Goal: Information Seeking & Learning: Learn about a topic

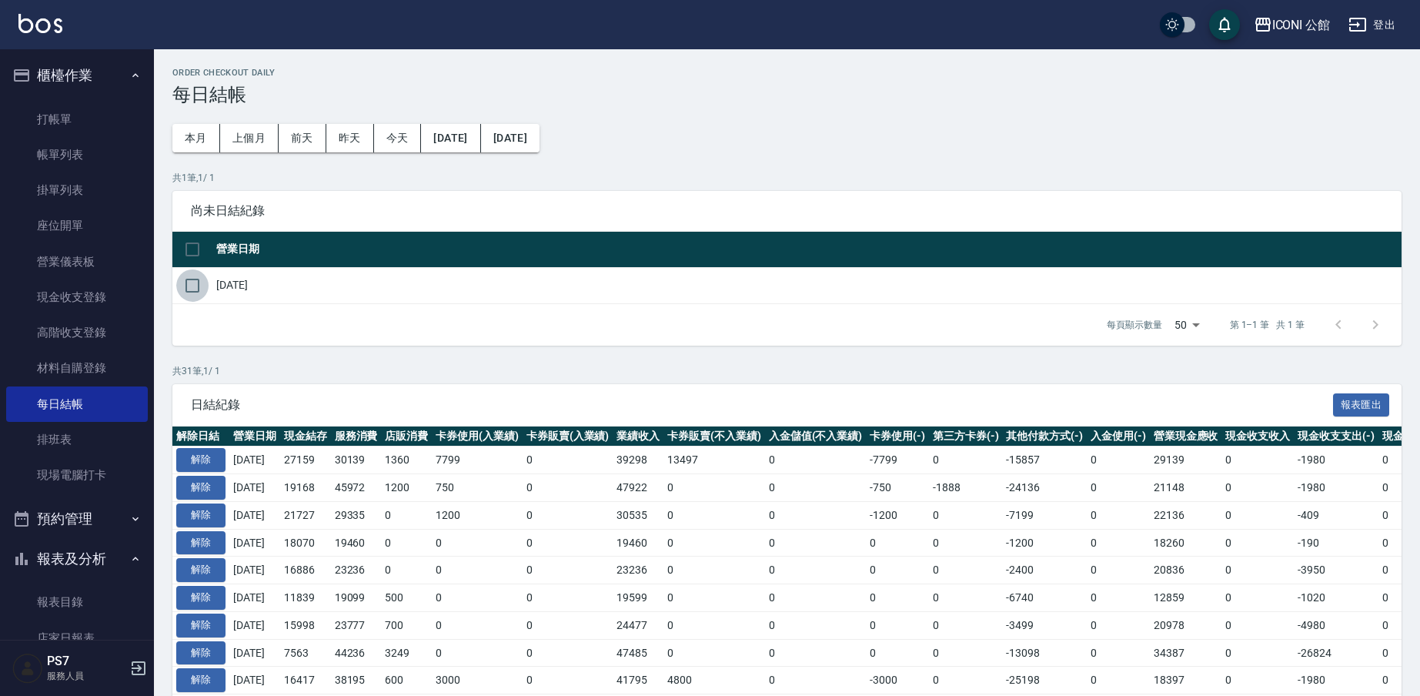
click at [192, 286] on input "checkbox" at bounding box center [192, 285] width 32 height 32
checkbox input "true"
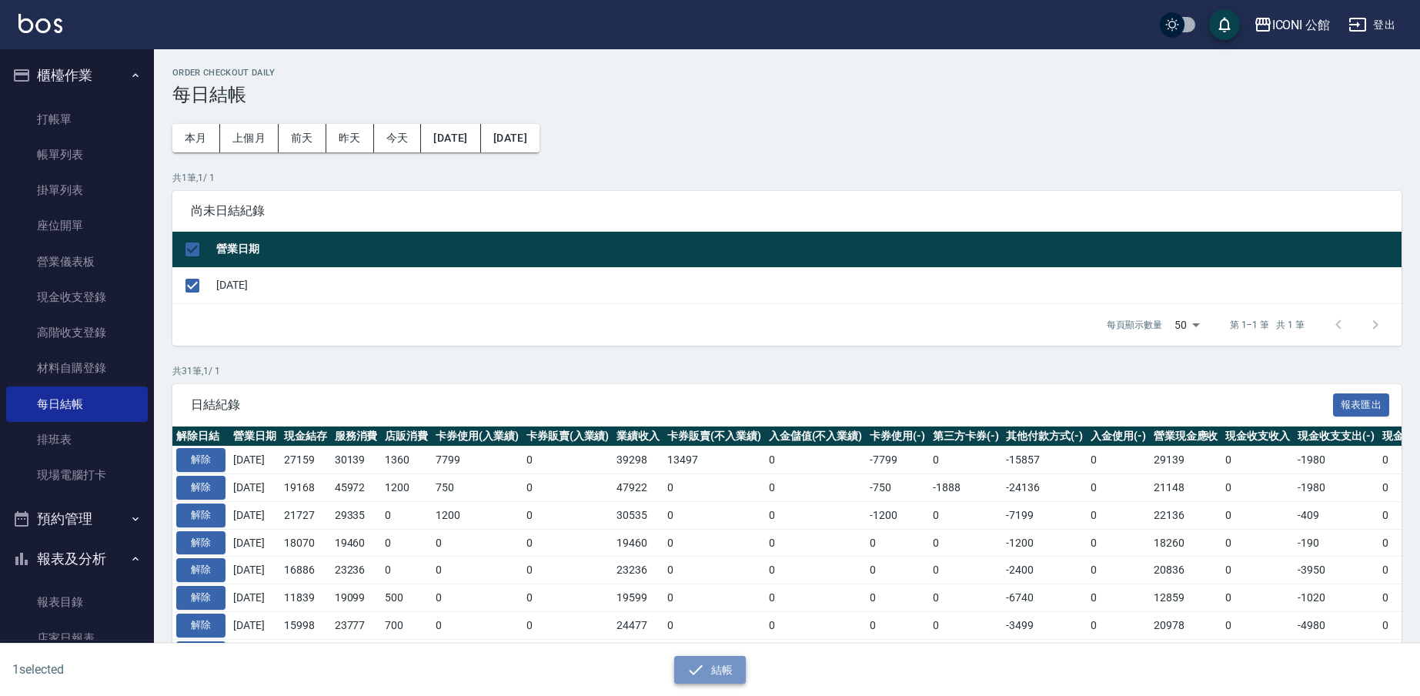
click at [715, 672] on button "結帳" at bounding box center [710, 670] width 72 height 28
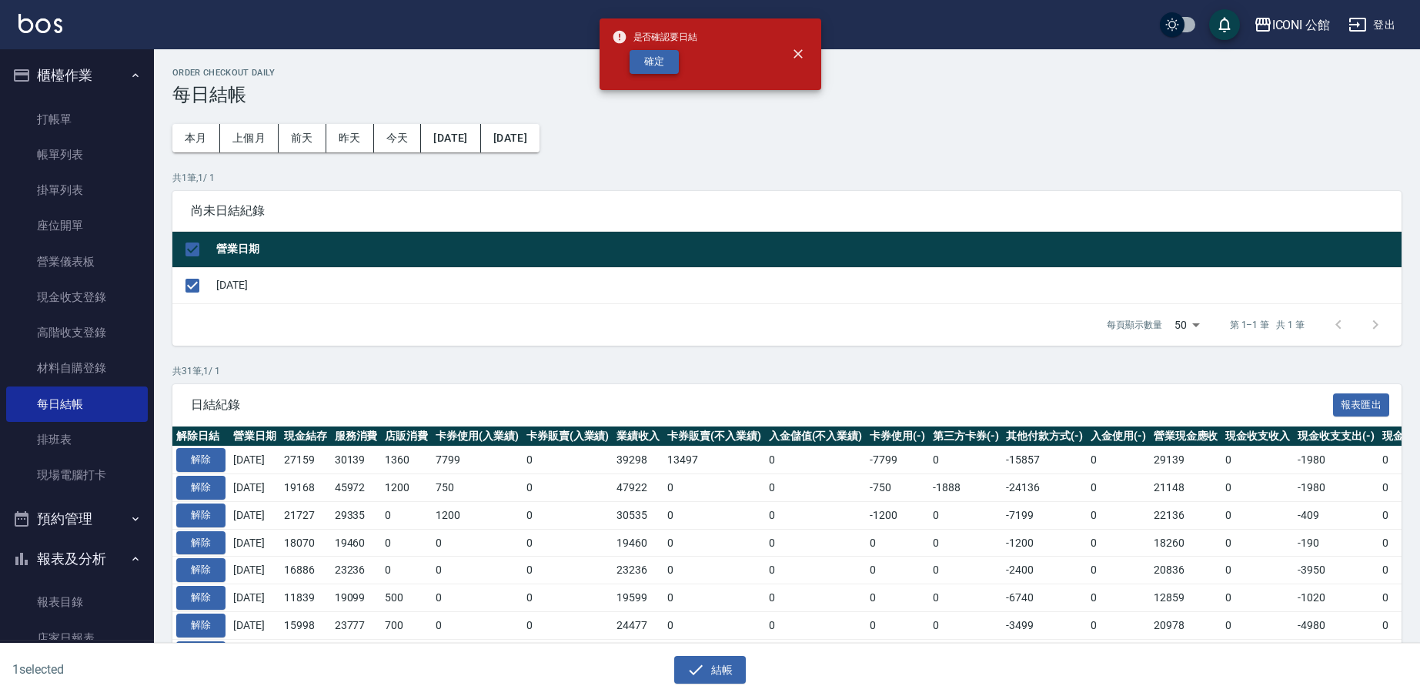
click at [649, 69] on button "確定" at bounding box center [653, 62] width 49 height 24
checkbox input "false"
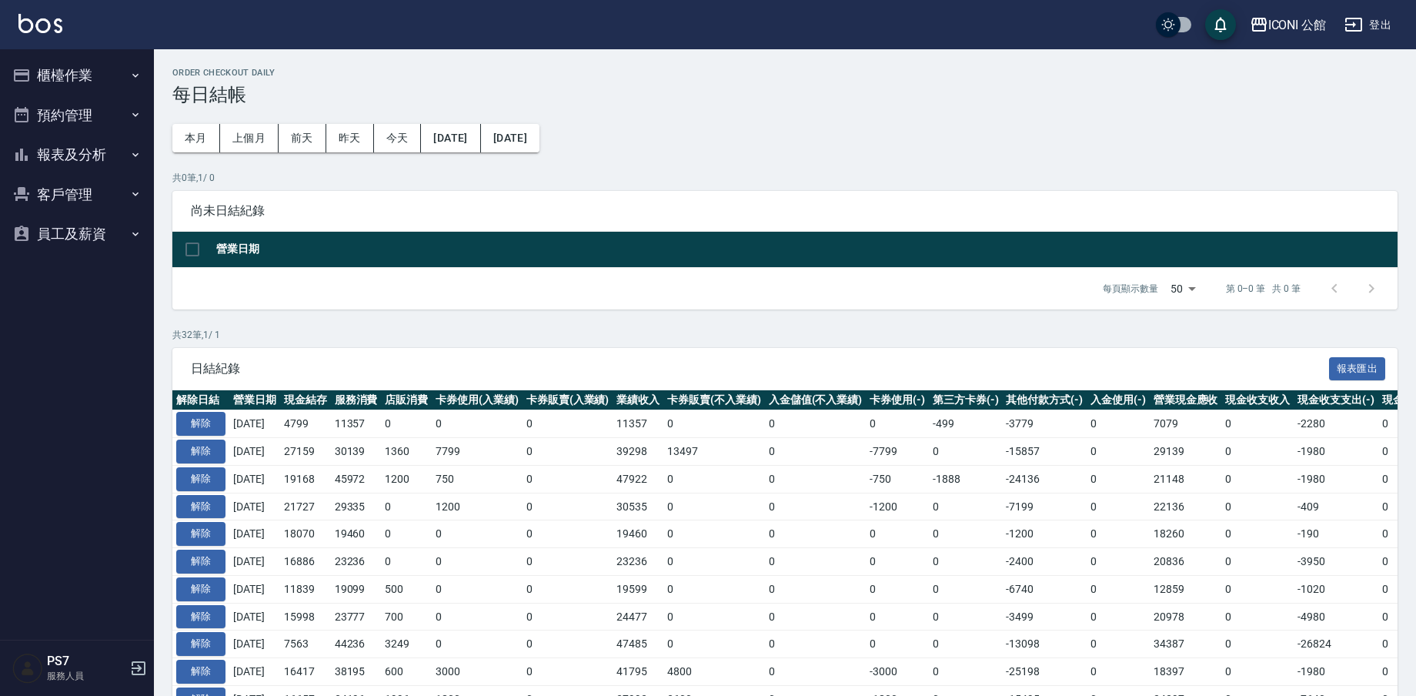
click at [66, 67] on button "櫃檯作業" at bounding box center [77, 75] width 142 height 40
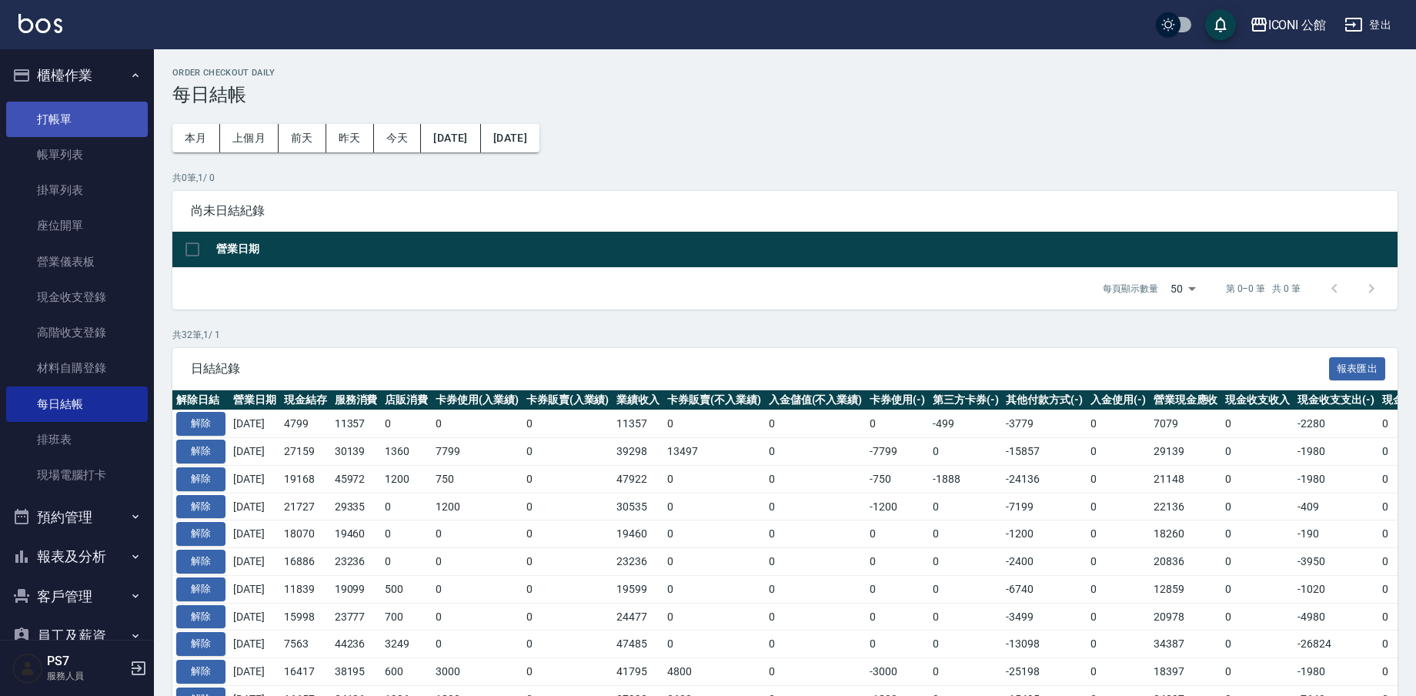
click at [76, 128] on link "打帳單" at bounding box center [77, 119] width 142 height 35
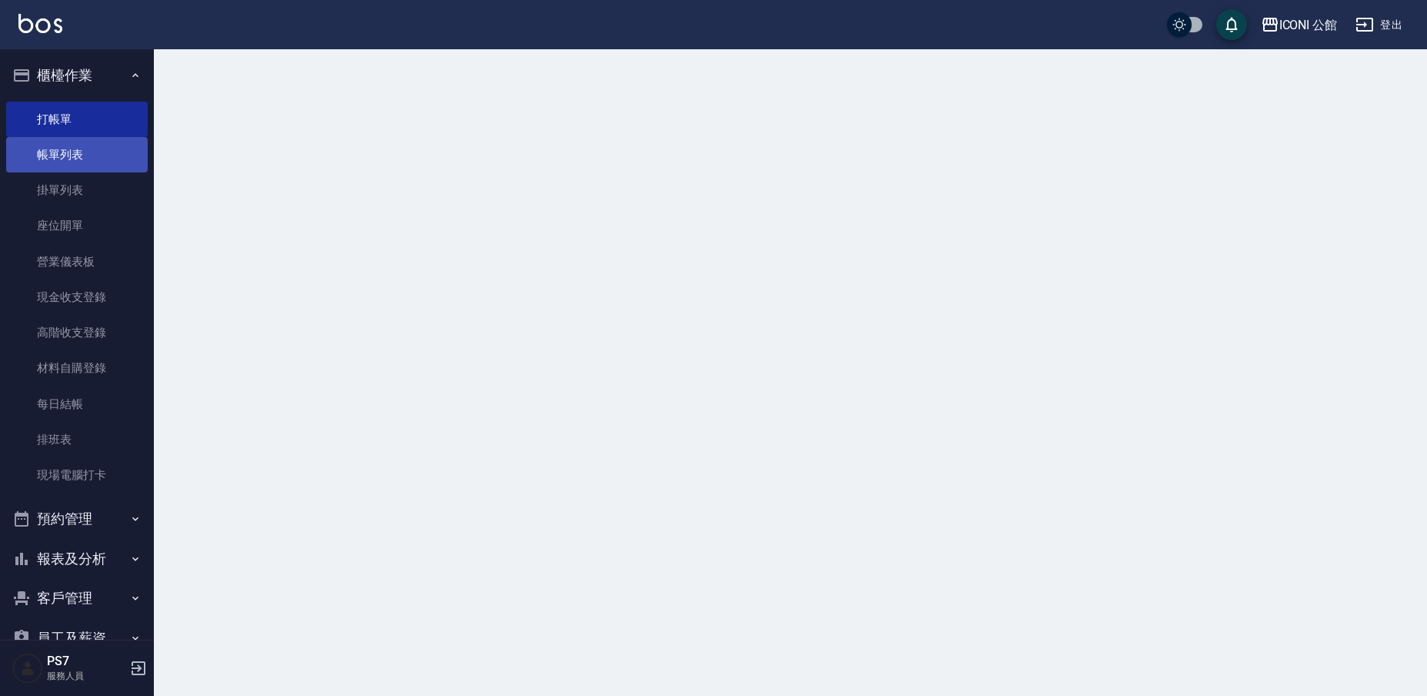
click at [69, 155] on link "帳單列表" at bounding box center [77, 154] width 142 height 35
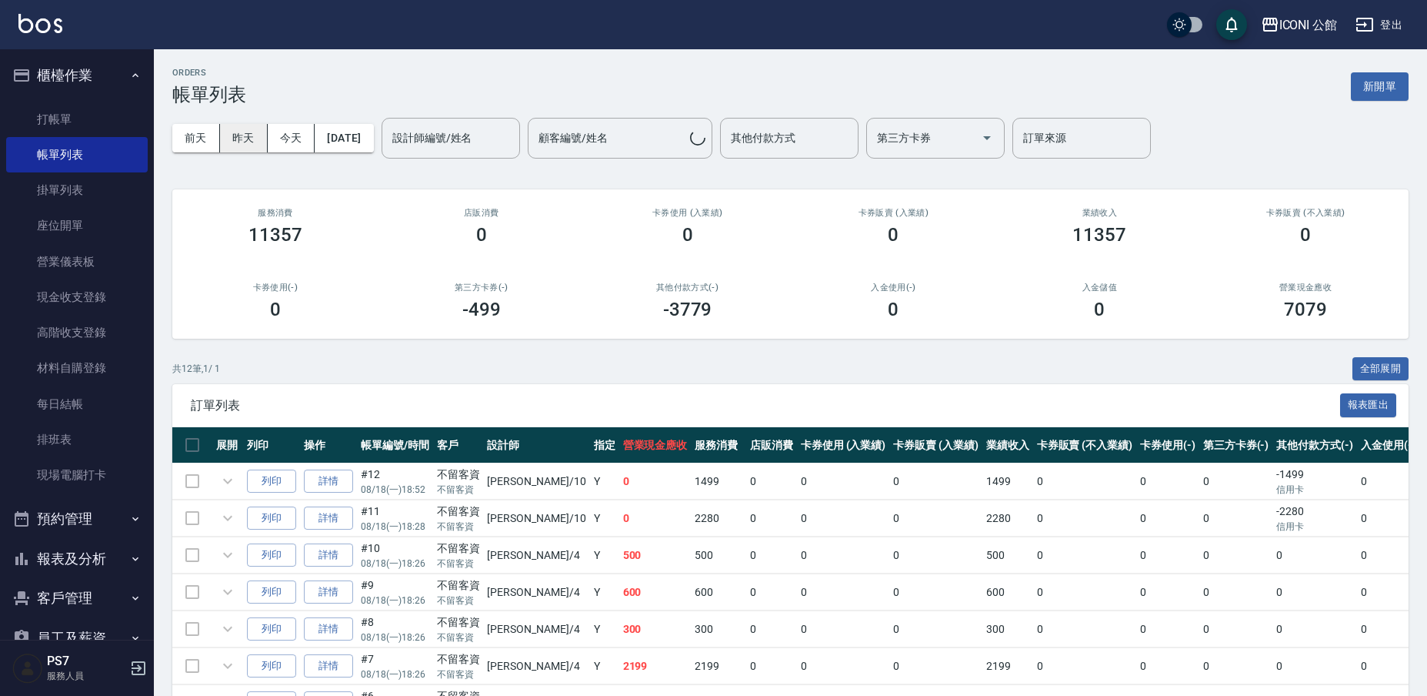
click at [216, 132] on button "前天" at bounding box center [196, 138] width 48 height 28
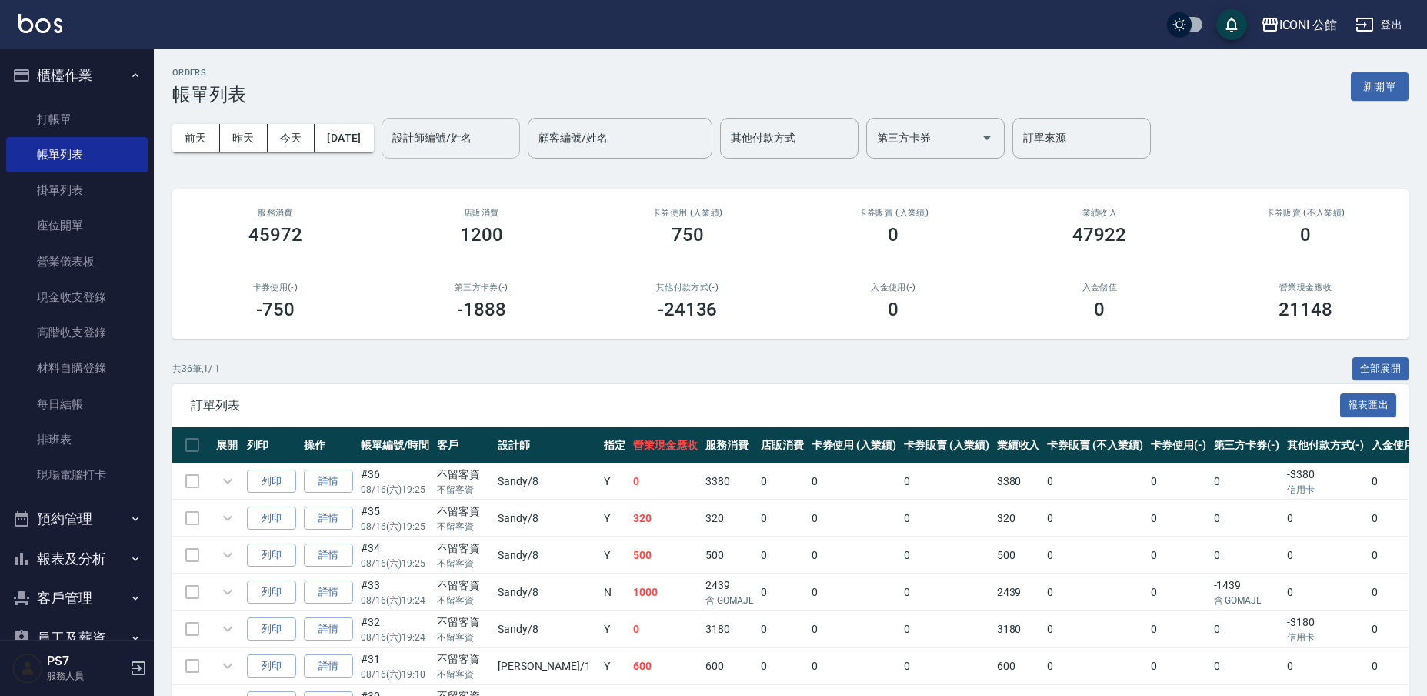
click at [444, 133] on input "設計師編號/姓名" at bounding box center [451, 138] width 125 height 27
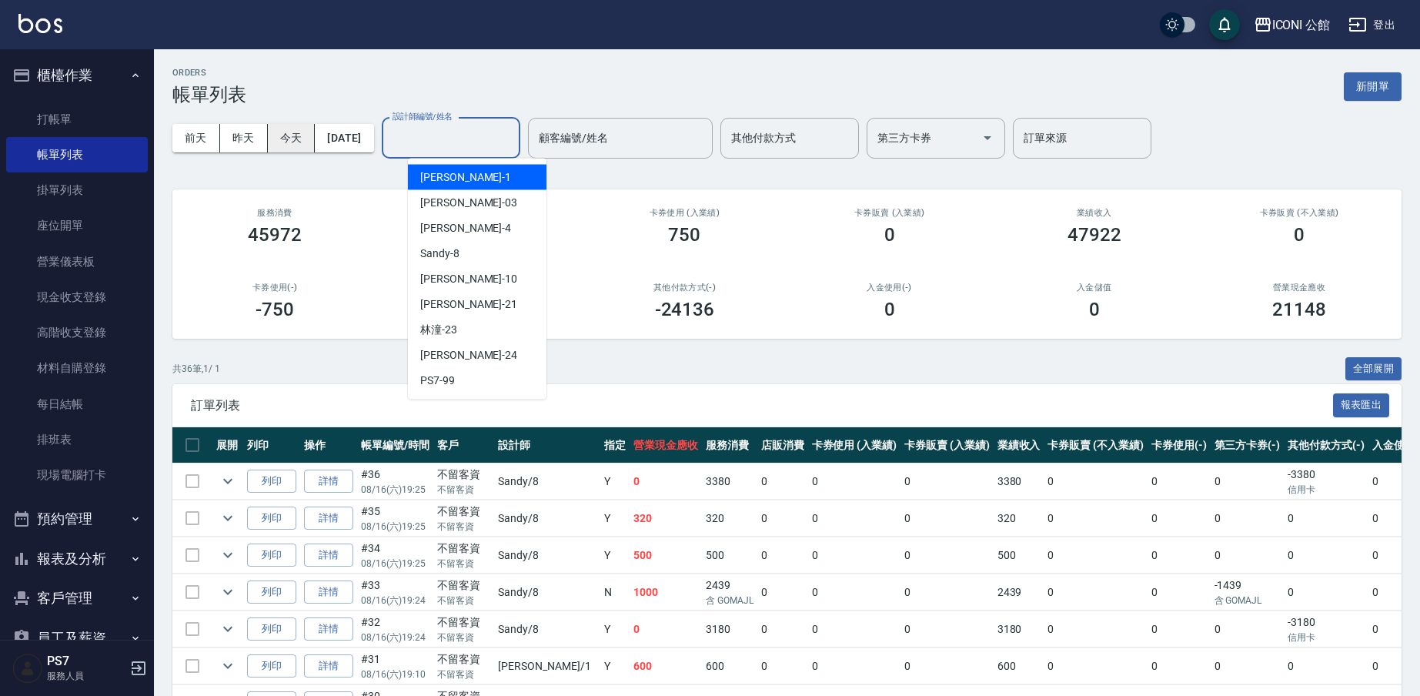
click at [299, 135] on button "今天" at bounding box center [292, 138] width 48 height 28
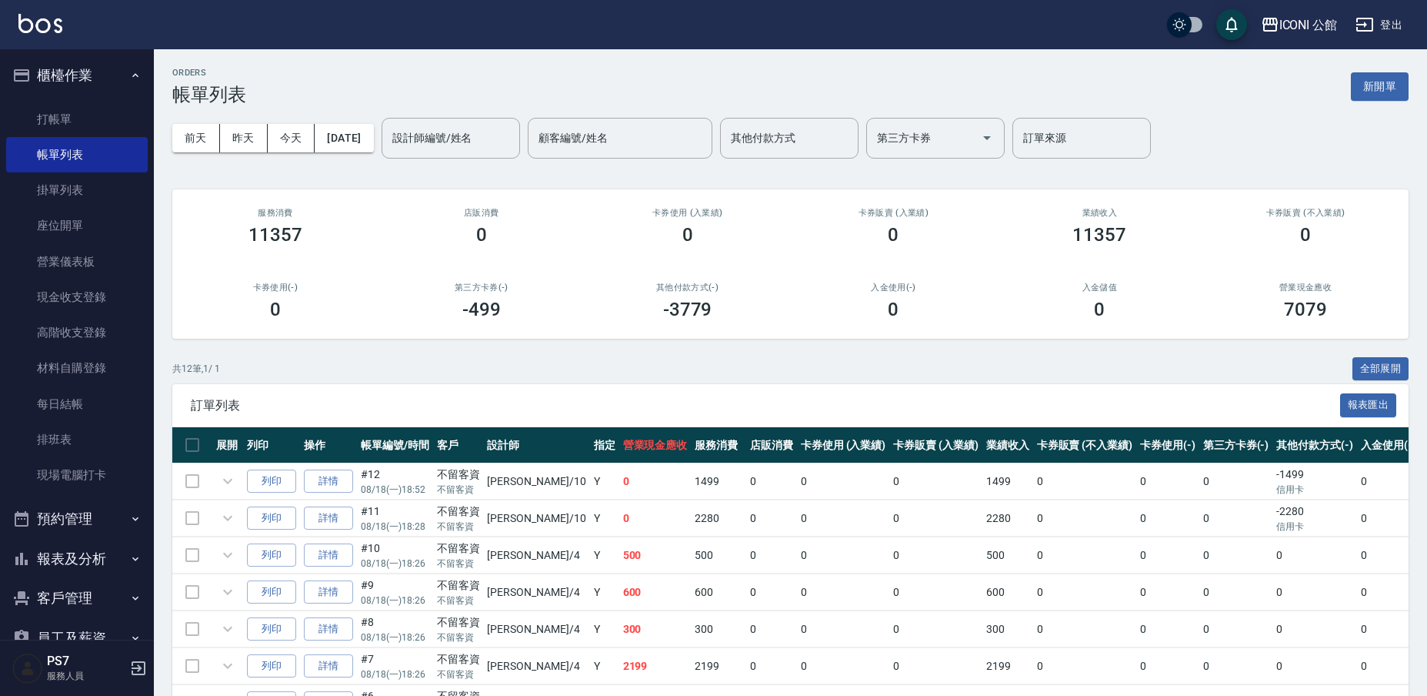
click at [436, 133] on div "設計師編號/姓名 設計師編號/姓名" at bounding box center [451, 138] width 139 height 41
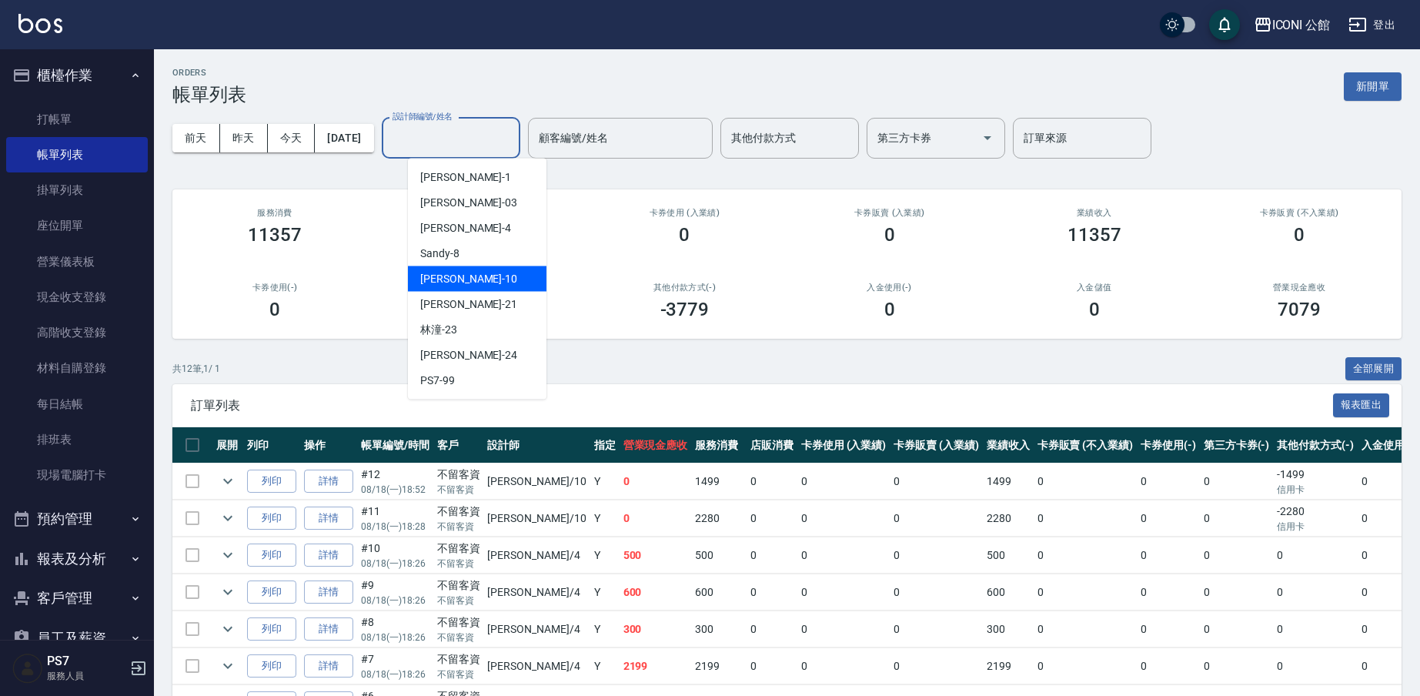
drag, startPoint x: 459, startPoint y: 241, endPoint x: 453, endPoint y: 274, distance: 33.7
click at [453, 274] on ul "[PERSON_NAME] -1 [PERSON_NAME] -03 [PERSON_NAME] -4 [PERSON_NAME] -8 [PERSON_NA…" at bounding box center [477, 279] width 139 height 241
click at [453, 274] on span "[PERSON_NAME] -10" at bounding box center [468, 279] width 97 height 16
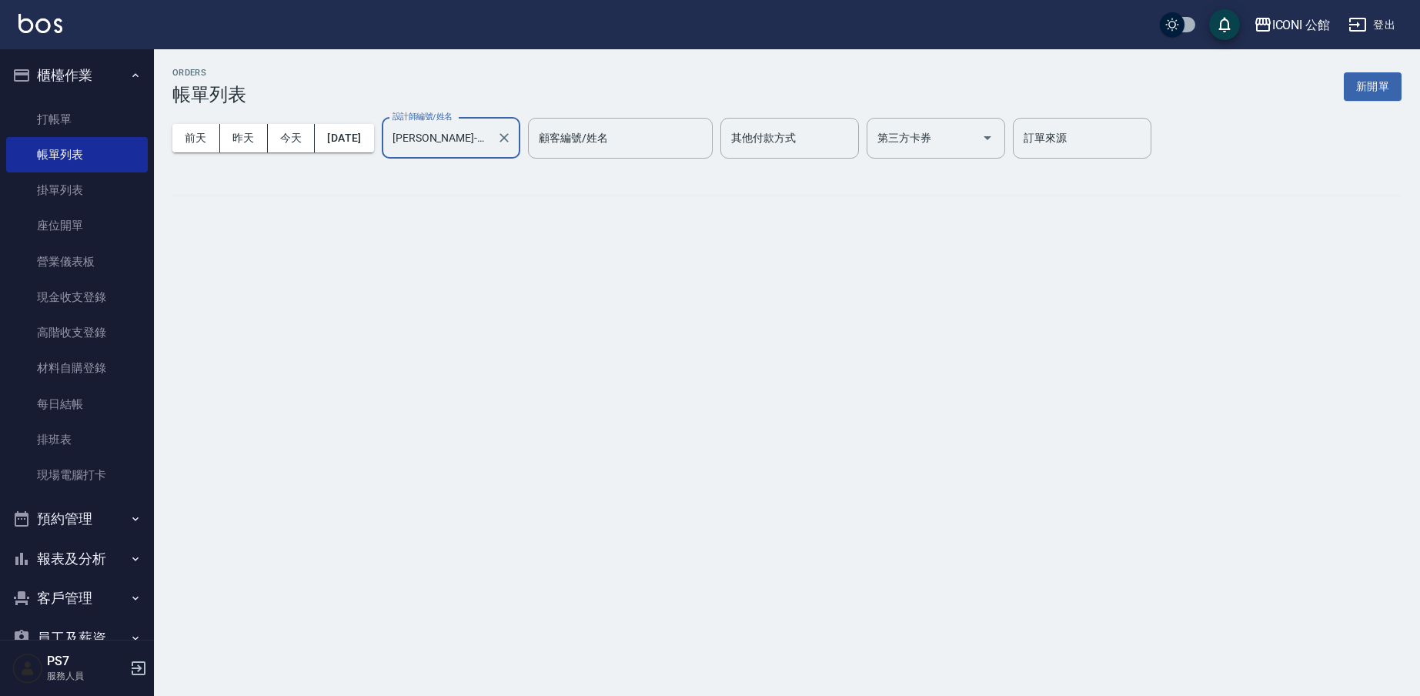
type input "[PERSON_NAME]-10"
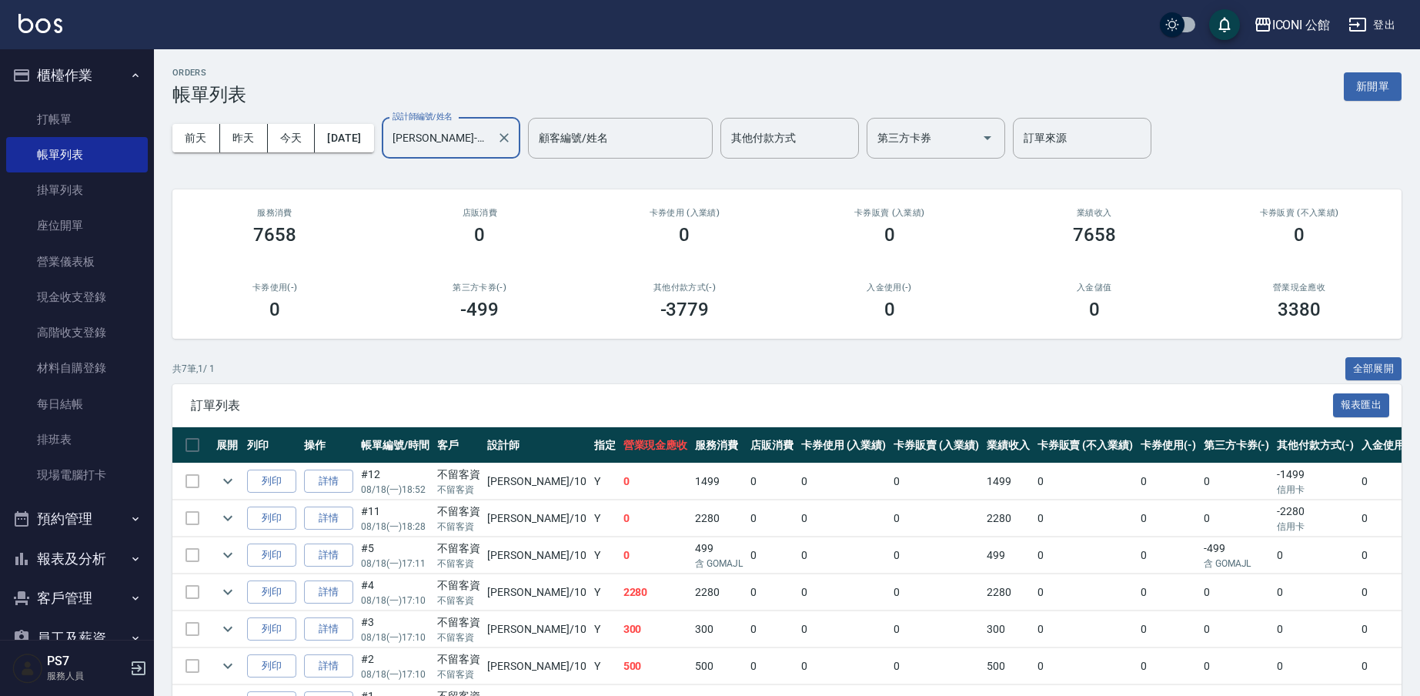
scroll to position [96, 0]
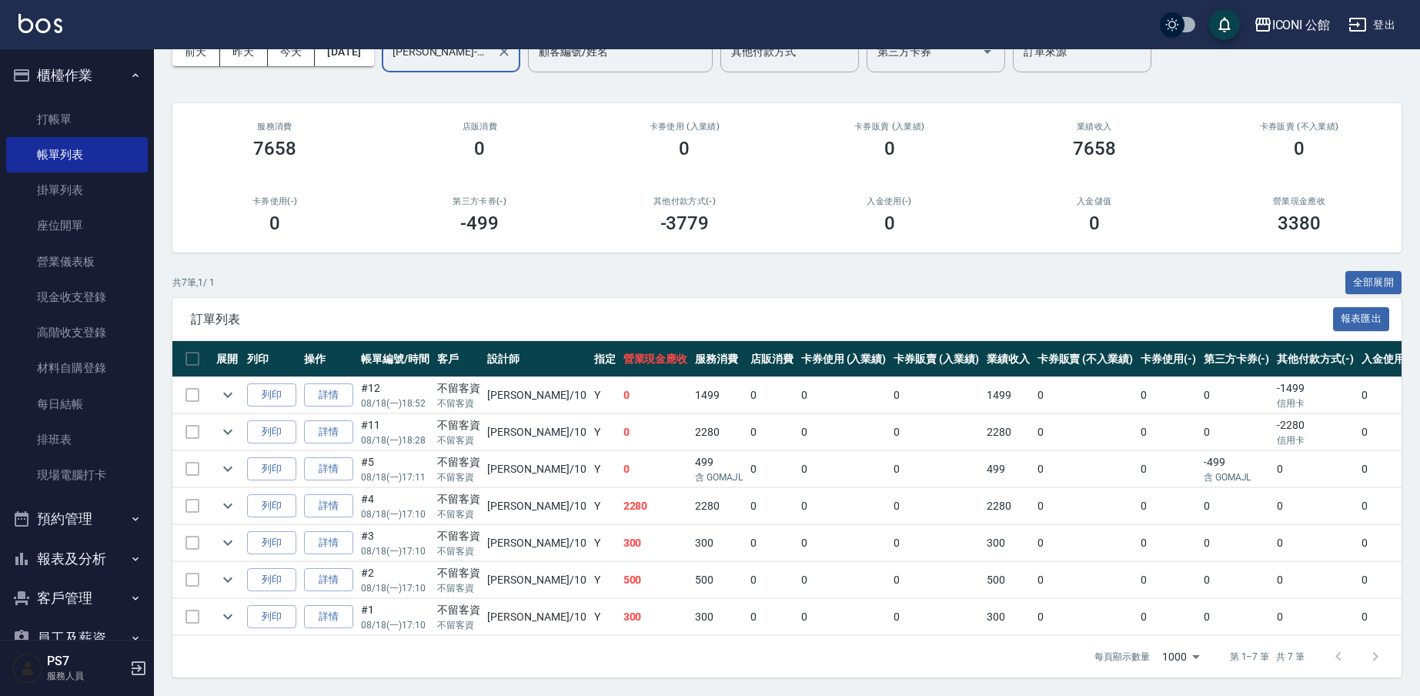
click at [71, 559] on button "報表及分析" at bounding box center [77, 559] width 142 height 40
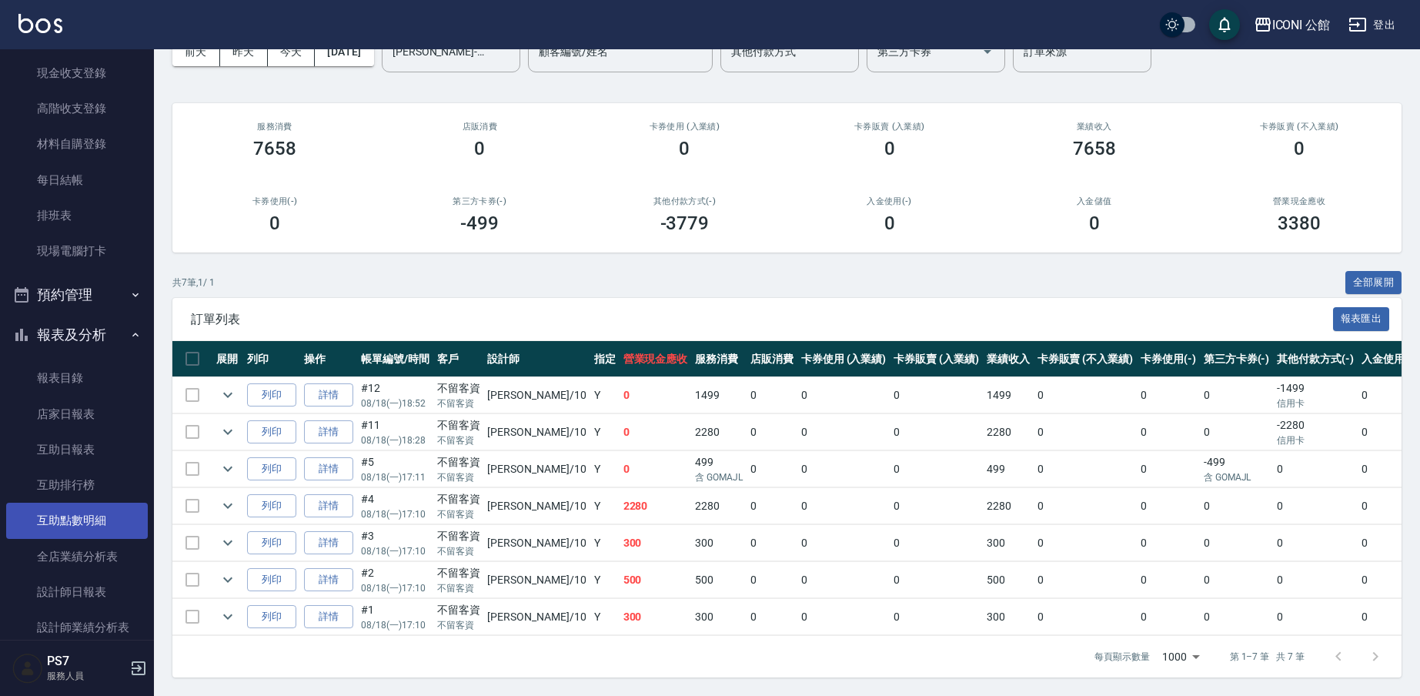
scroll to position [227, 0]
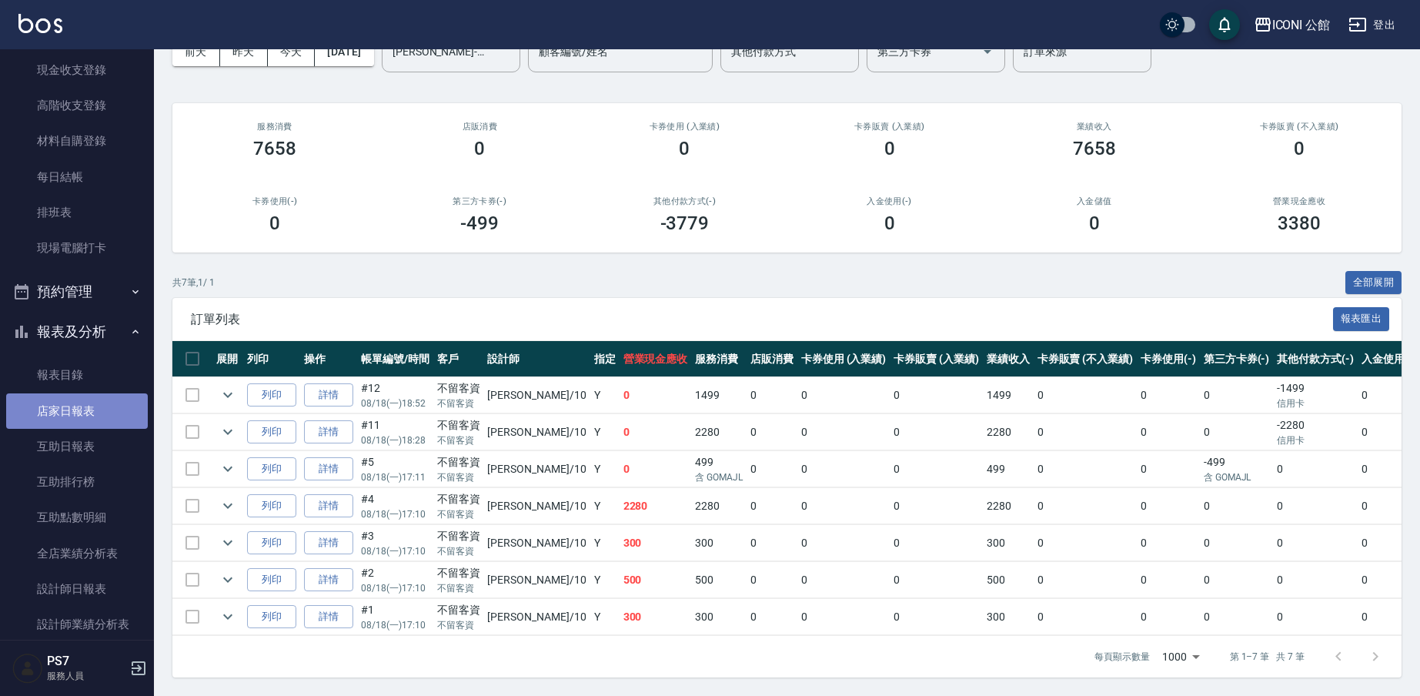
click at [97, 399] on link "店家日報表" at bounding box center [77, 410] width 142 height 35
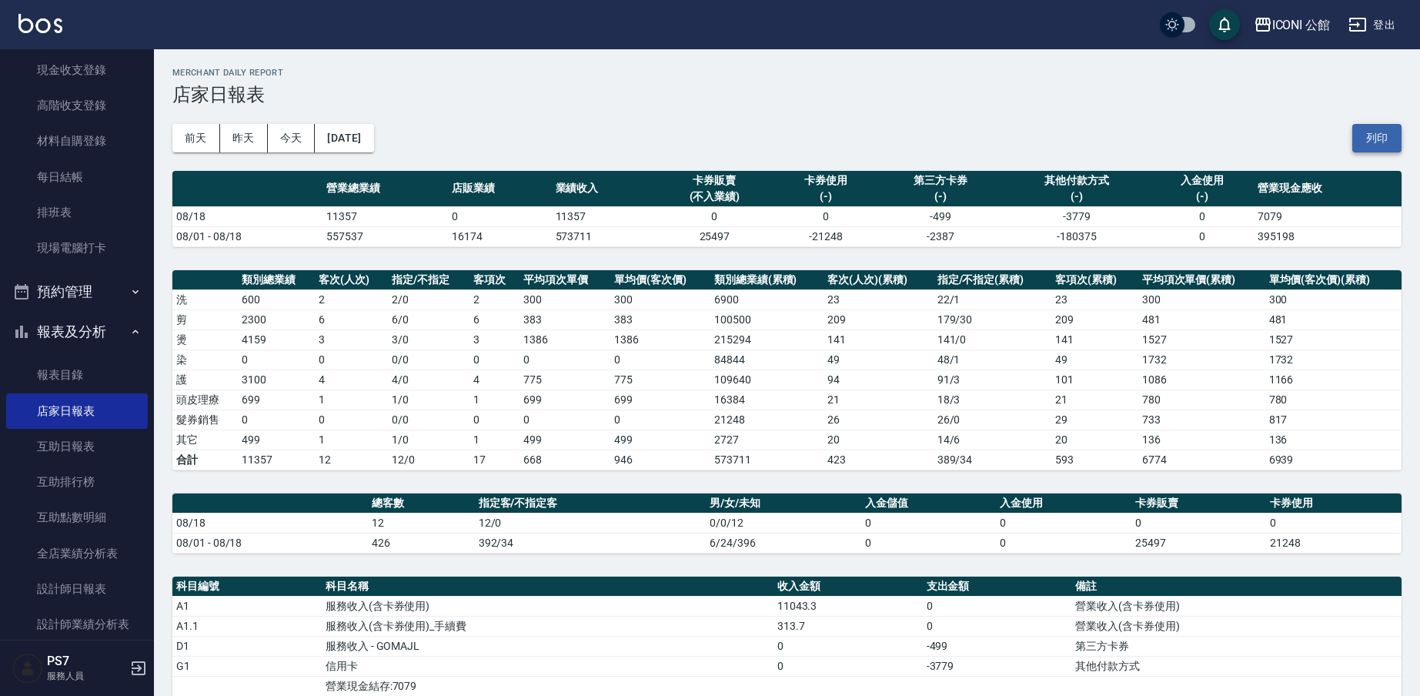
click at [1361, 132] on button "列印" at bounding box center [1376, 138] width 49 height 28
click at [1357, 137] on button "列印" at bounding box center [1376, 138] width 49 height 28
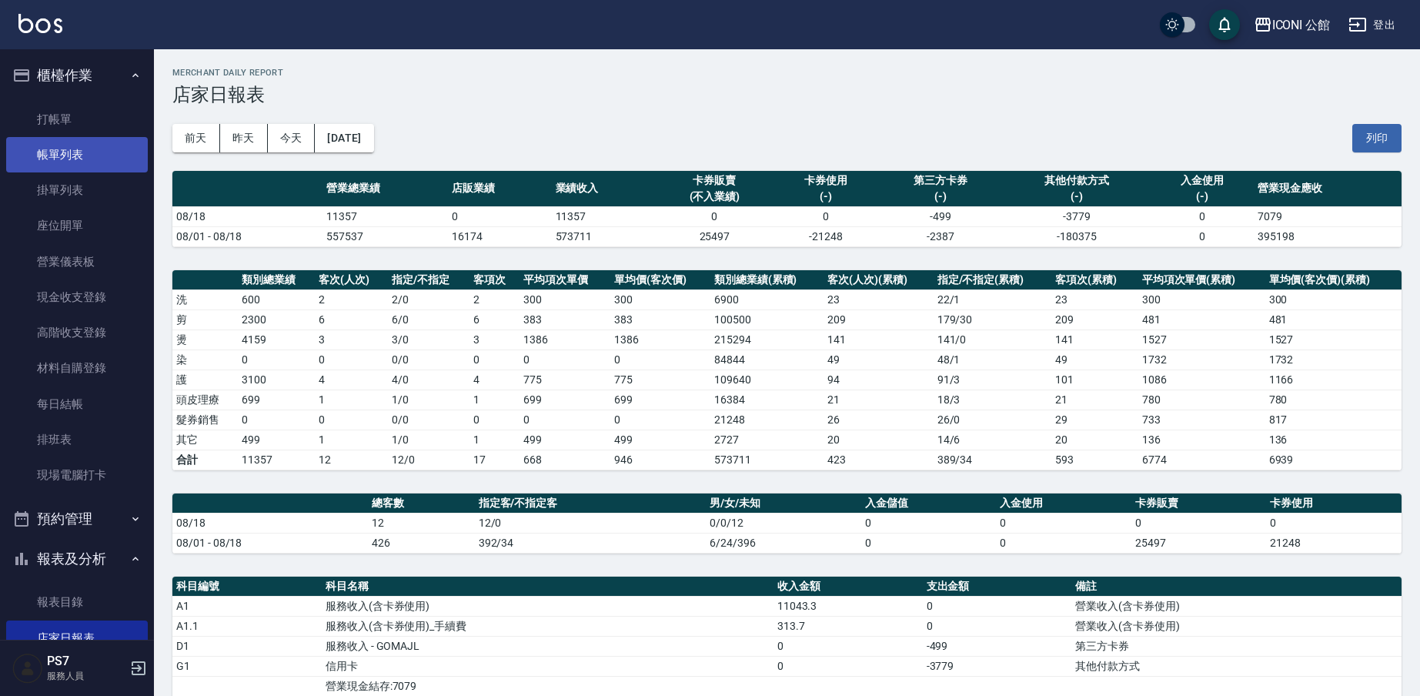
click at [88, 159] on link "帳單列表" at bounding box center [77, 154] width 142 height 35
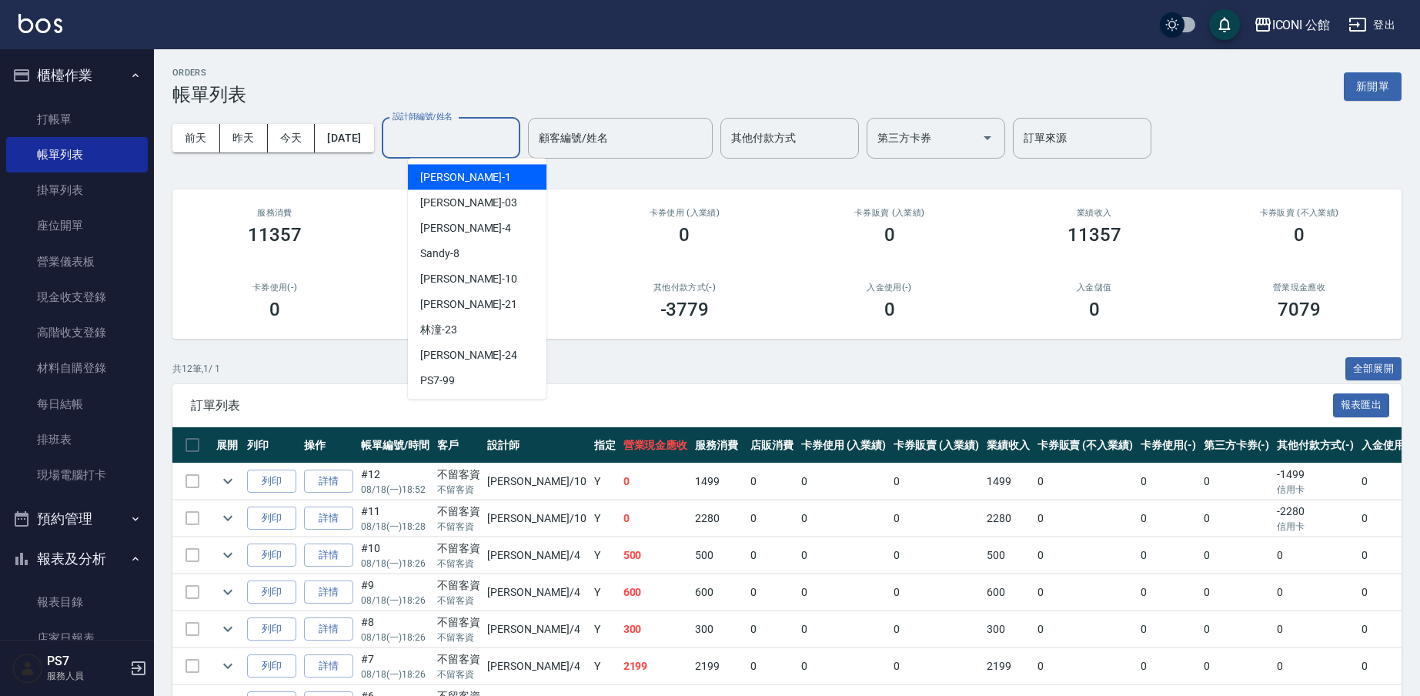
click at [446, 149] on input "設計師編號/姓名" at bounding box center [451, 138] width 125 height 27
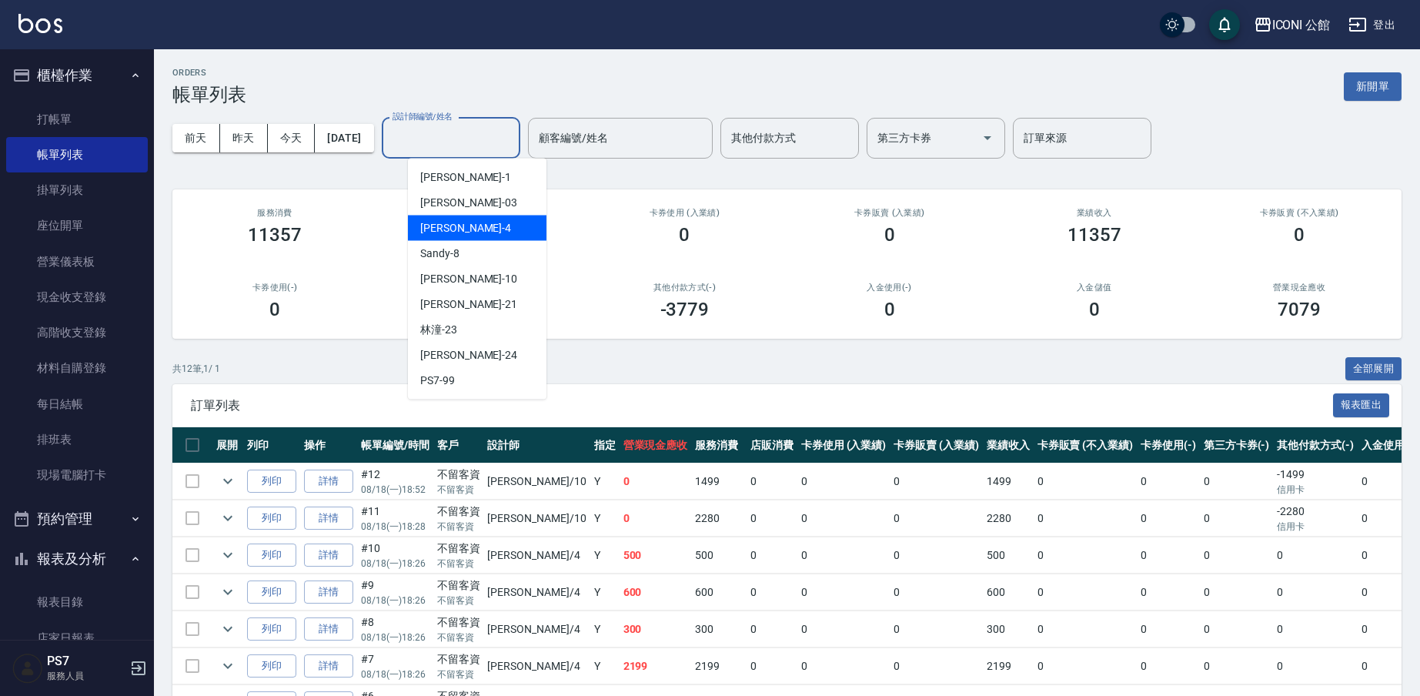
click at [435, 228] on span "Lina -4" at bounding box center [465, 228] width 91 height 16
type input "Lina-4"
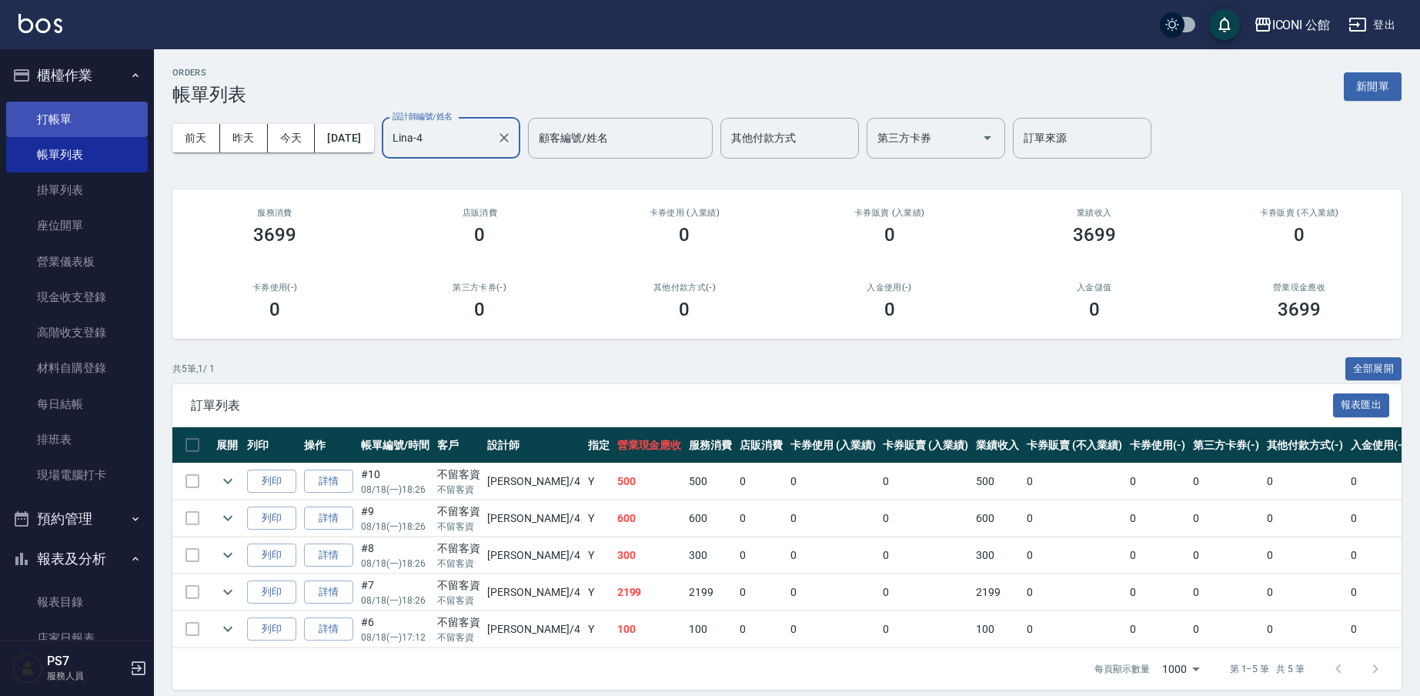
click at [72, 122] on link "打帳單" at bounding box center [77, 119] width 142 height 35
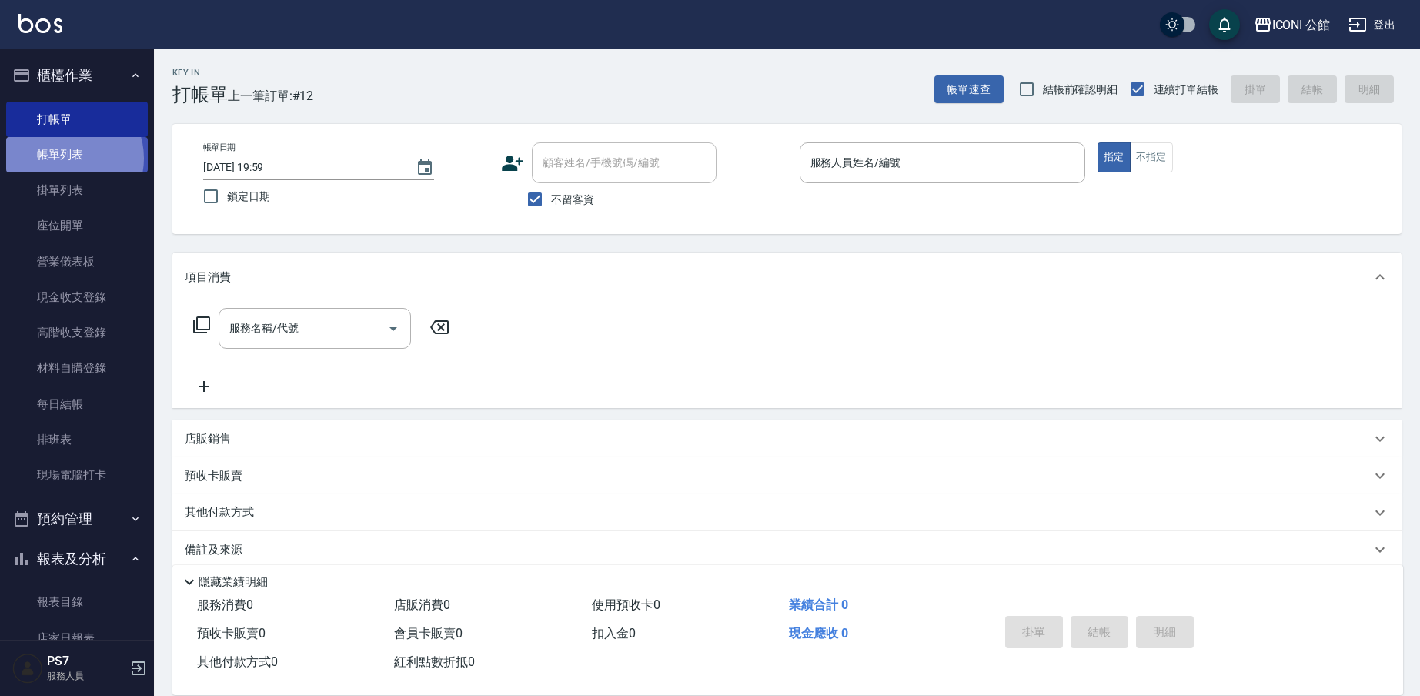
click at [68, 158] on link "帳單列表" at bounding box center [77, 154] width 142 height 35
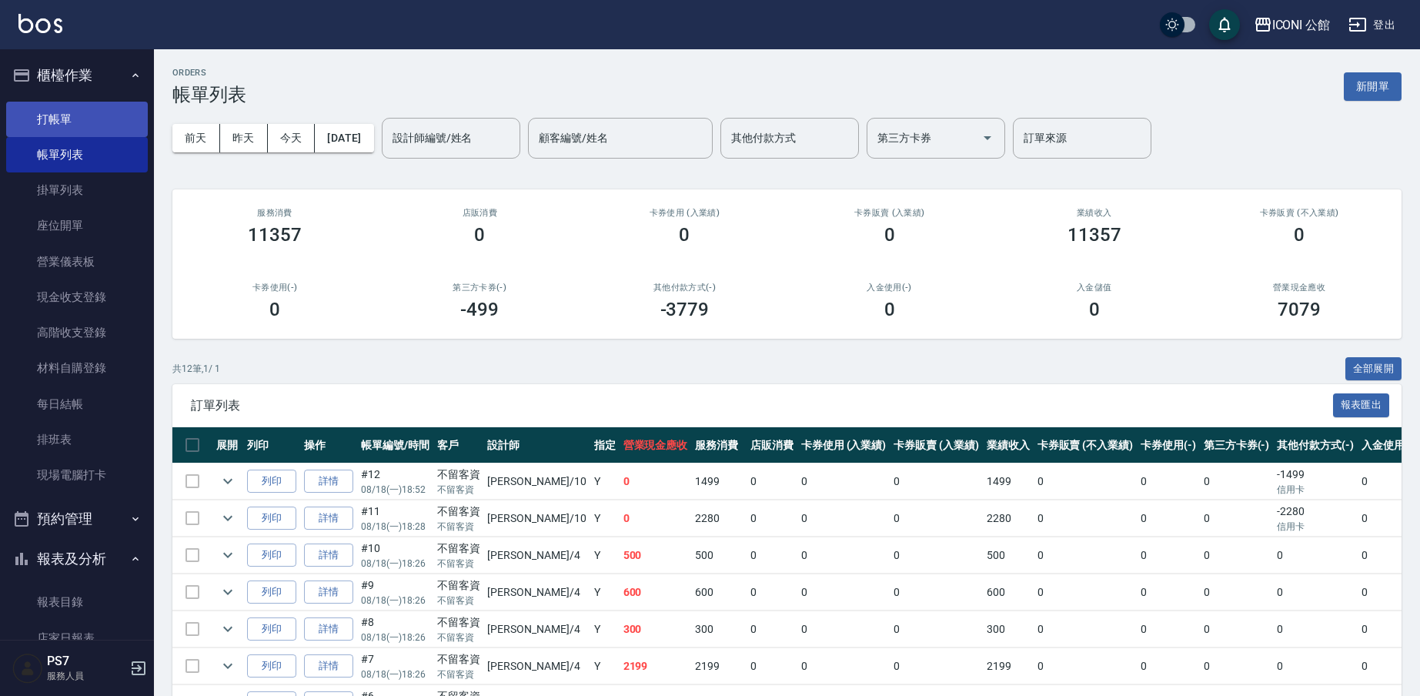
click at [45, 125] on link "打帳單" at bounding box center [77, 119] width 142 height 35
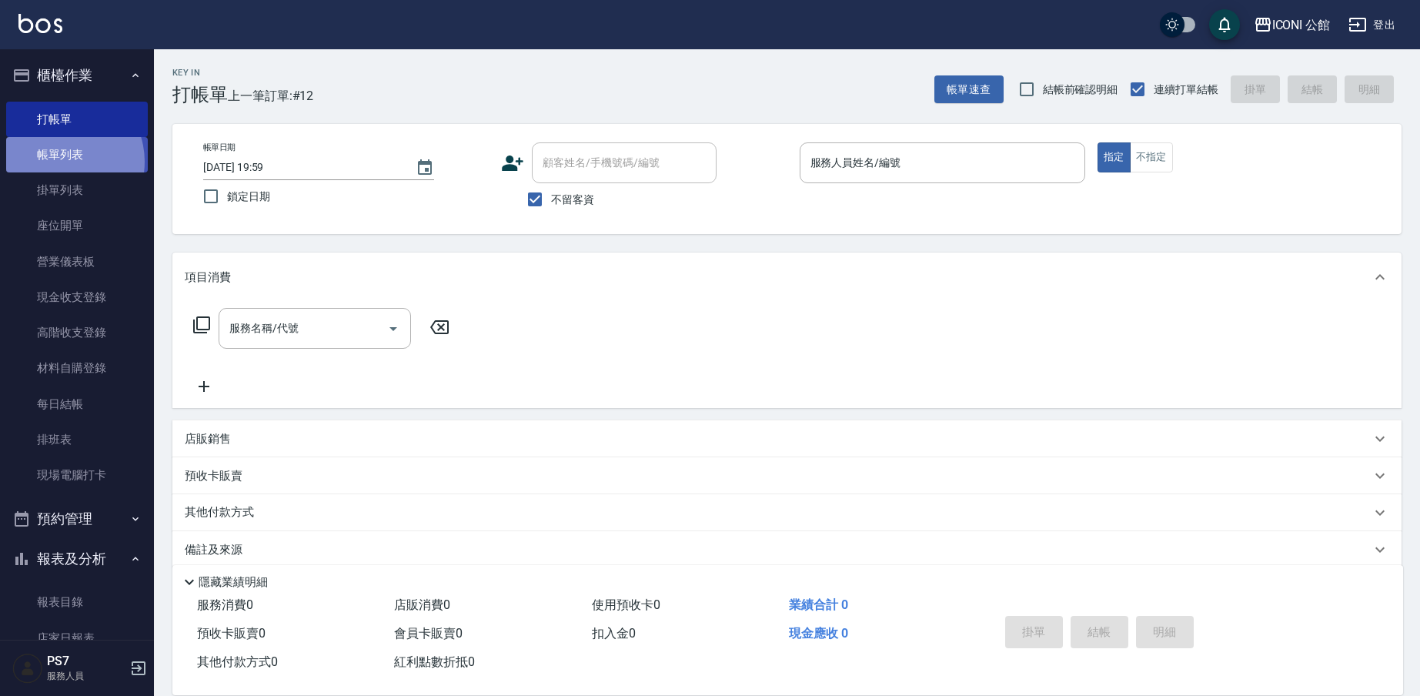
click at [59, 161] on link "帳單列表" at bounding box center [77, 154] width 142 height 35
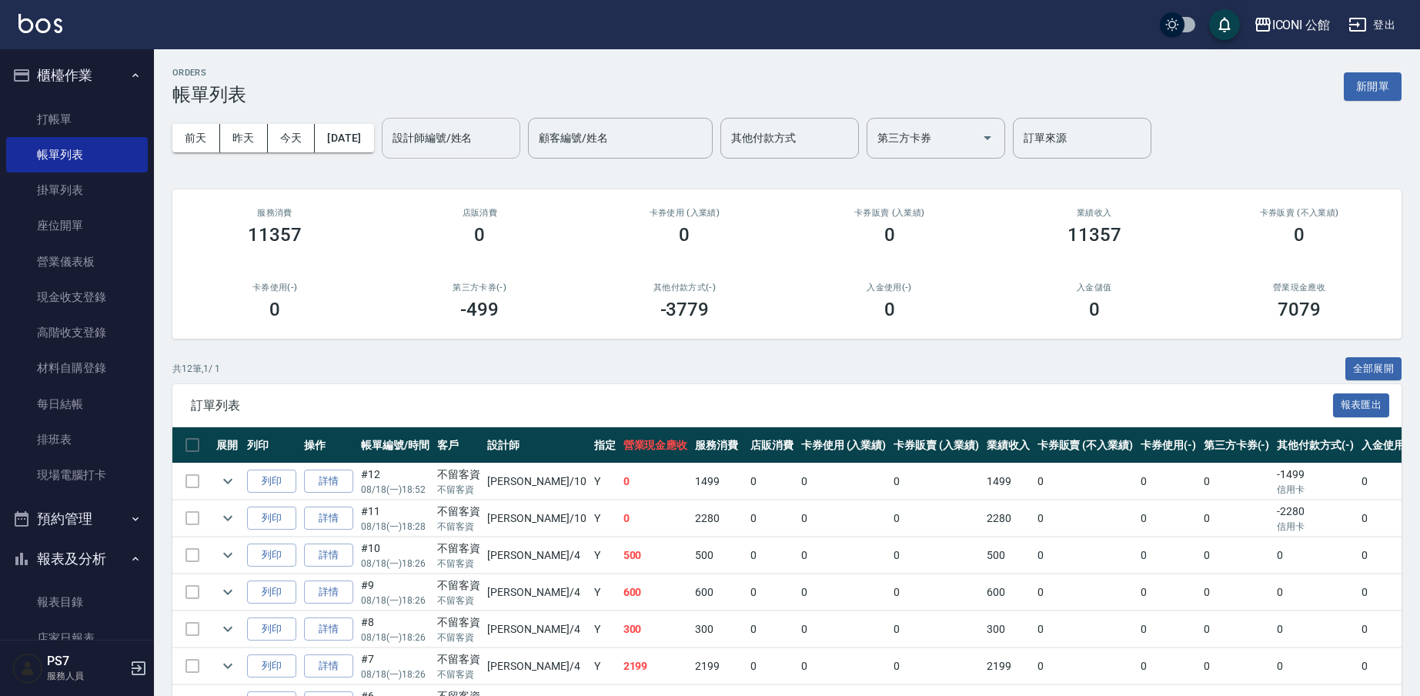
click at [448, 120] on div "設計師編號/姓名" at bounding box center [451, 138] width 139 height 41
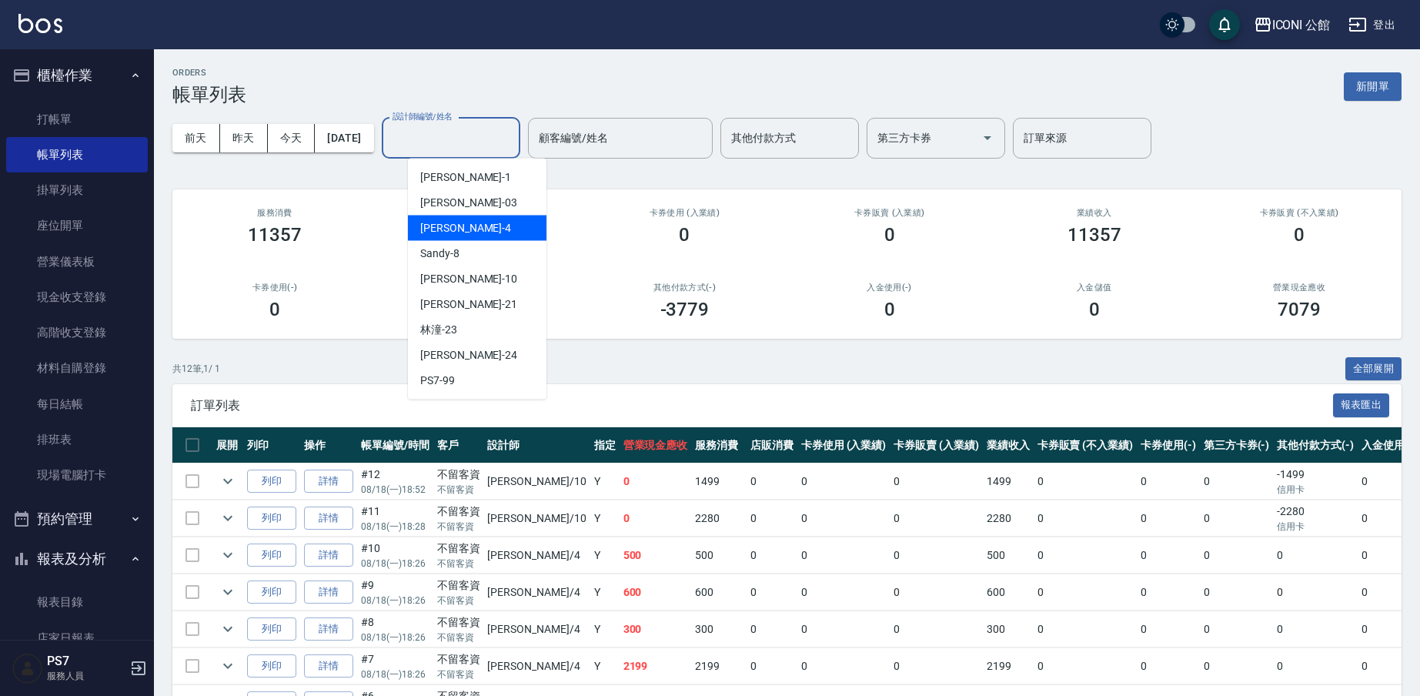
click at [448, 215] on div "[PERSON_NAME] -03" at bounding box center [477, 202] width 139 height 25
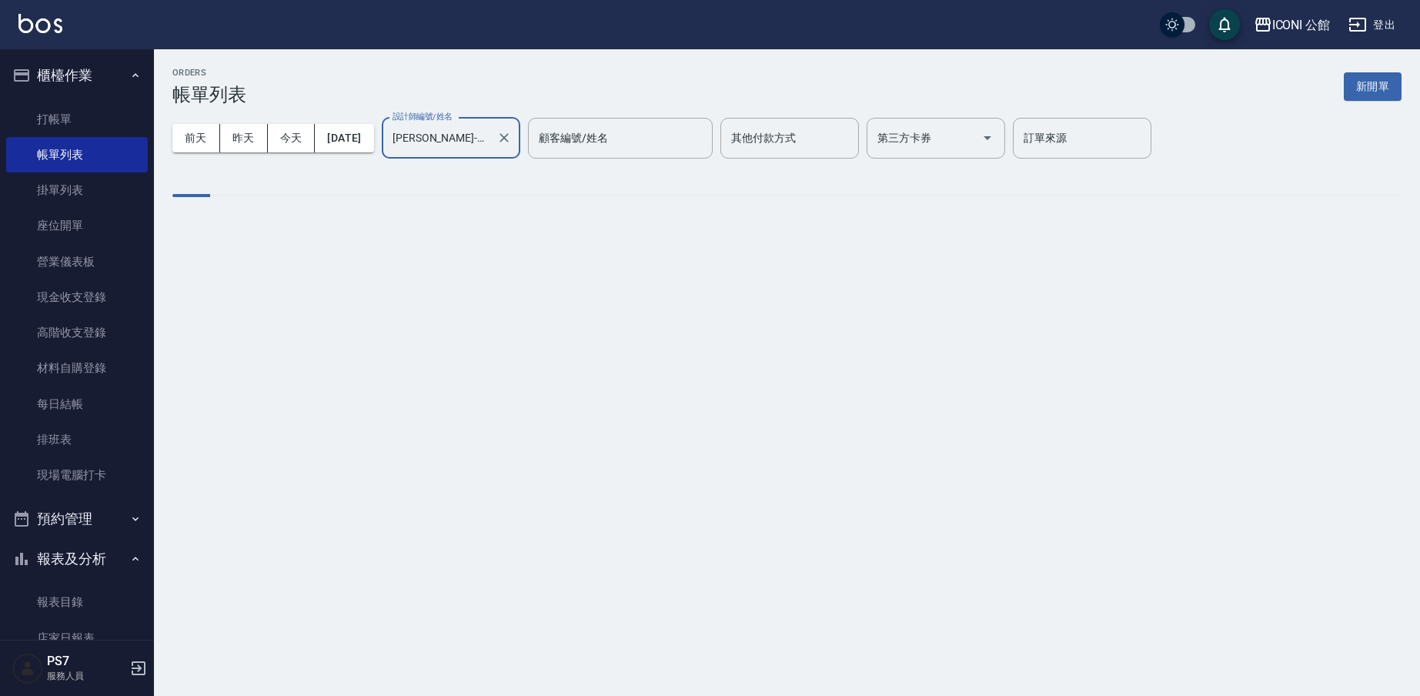
type input "[PERSON_NAME]-03"
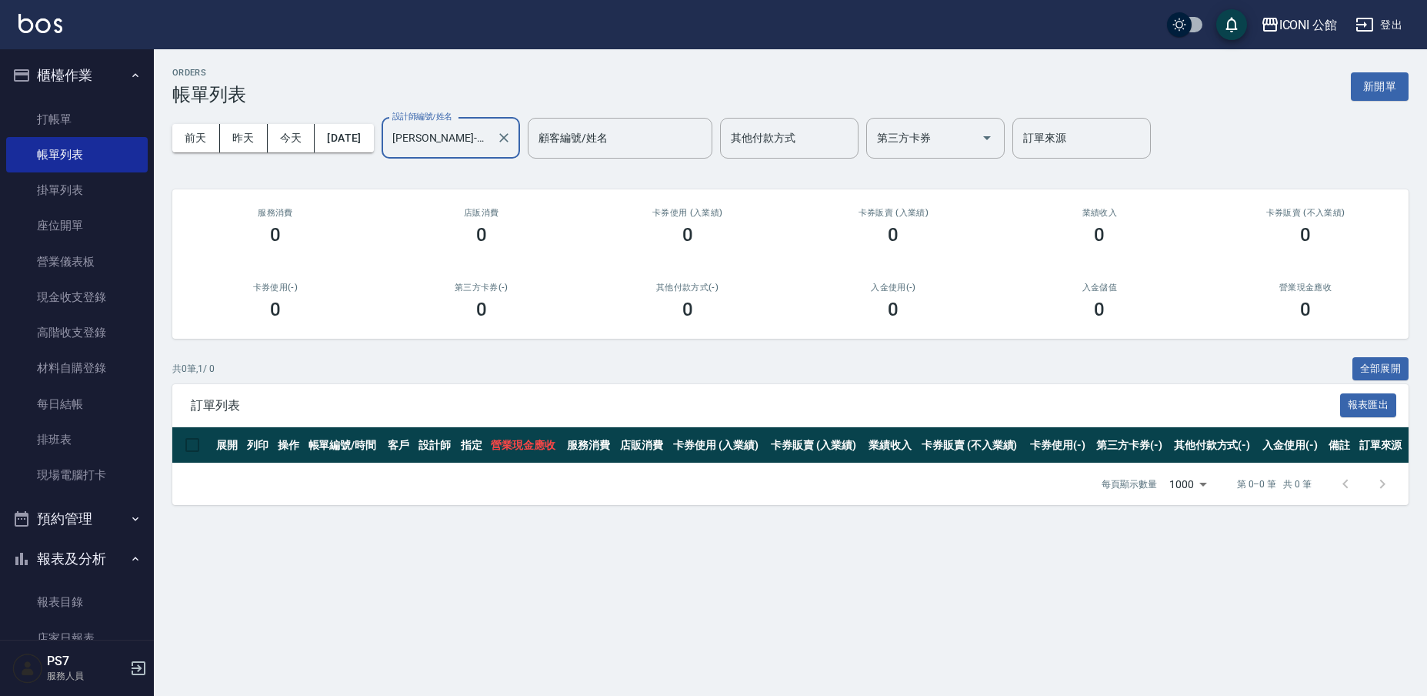
click at [437, 229] on div "0" at bounding box center [481, 235] width 169 height 22
click at [458, 149] on input "[PERSON_NAME]-03" at bounding box center [440, 138] width 102 height 27
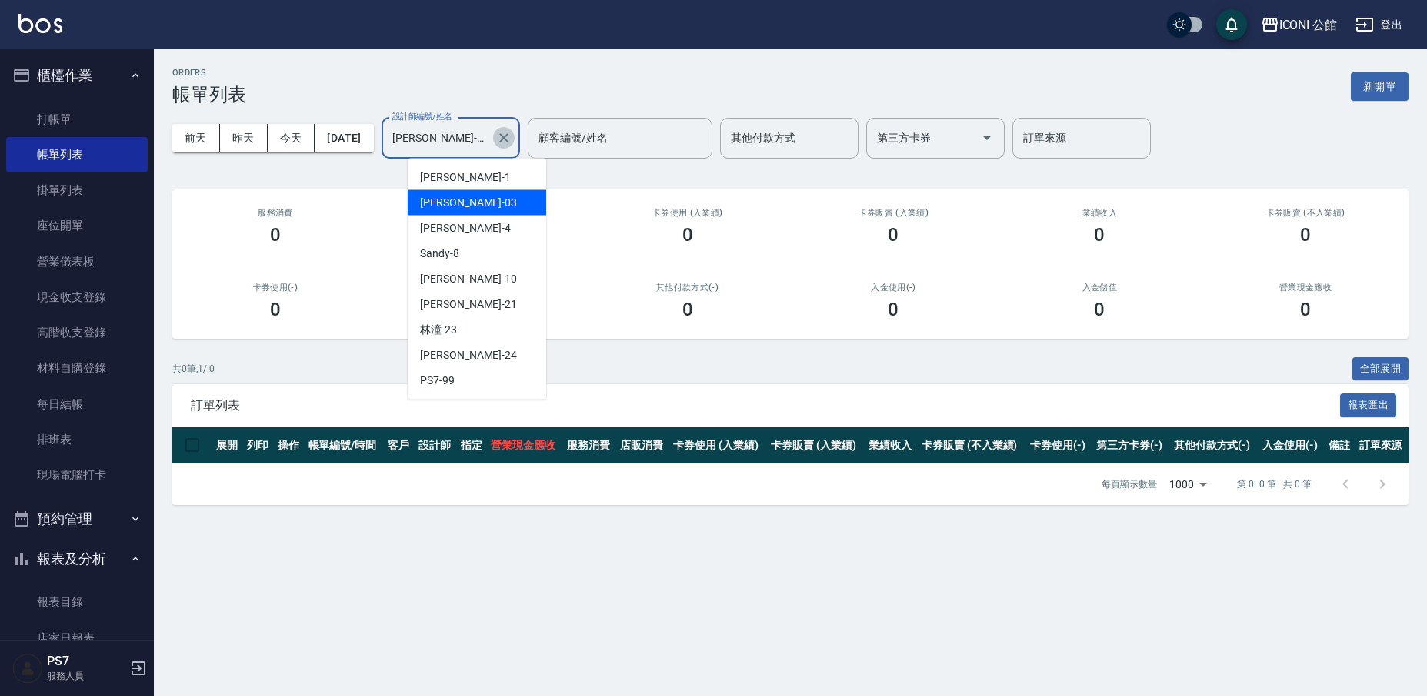
drag, startPoint x: 528, startPoint y: 133, endPoint x: 486, endPoint y: 149, distance: 44.3
click at [512, 134] on icon "Clear" at bounding box center [503, 137] width 15 height 15
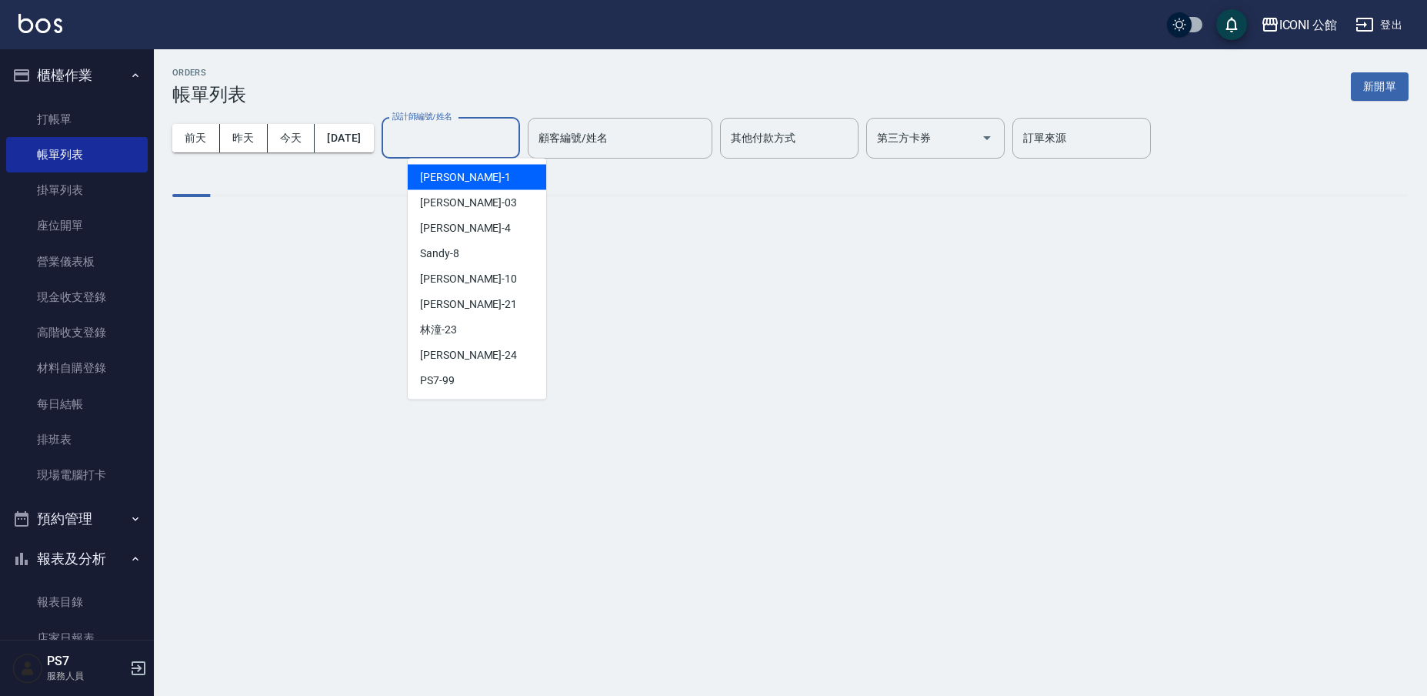
click at [465, 154] on div "設計師編號/姓名" at bounding box center [451, 138] width 139 height 41
click at [462, 143] on input "設計師編號/姓名" at bounding box center [451, 138] width 125 height 27
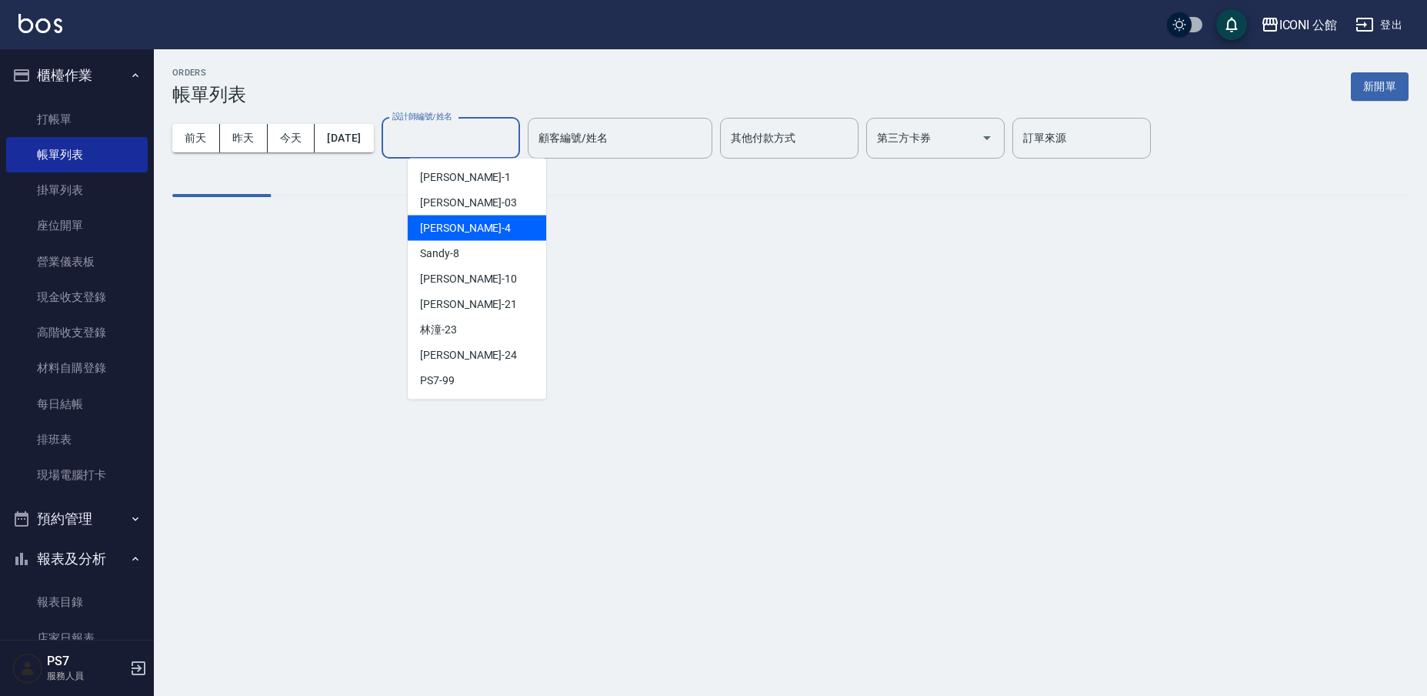
click at [449, 229] on span "Lina -4" at bounding box center [465, 228] width 91 height 16
type input "Lina-4"
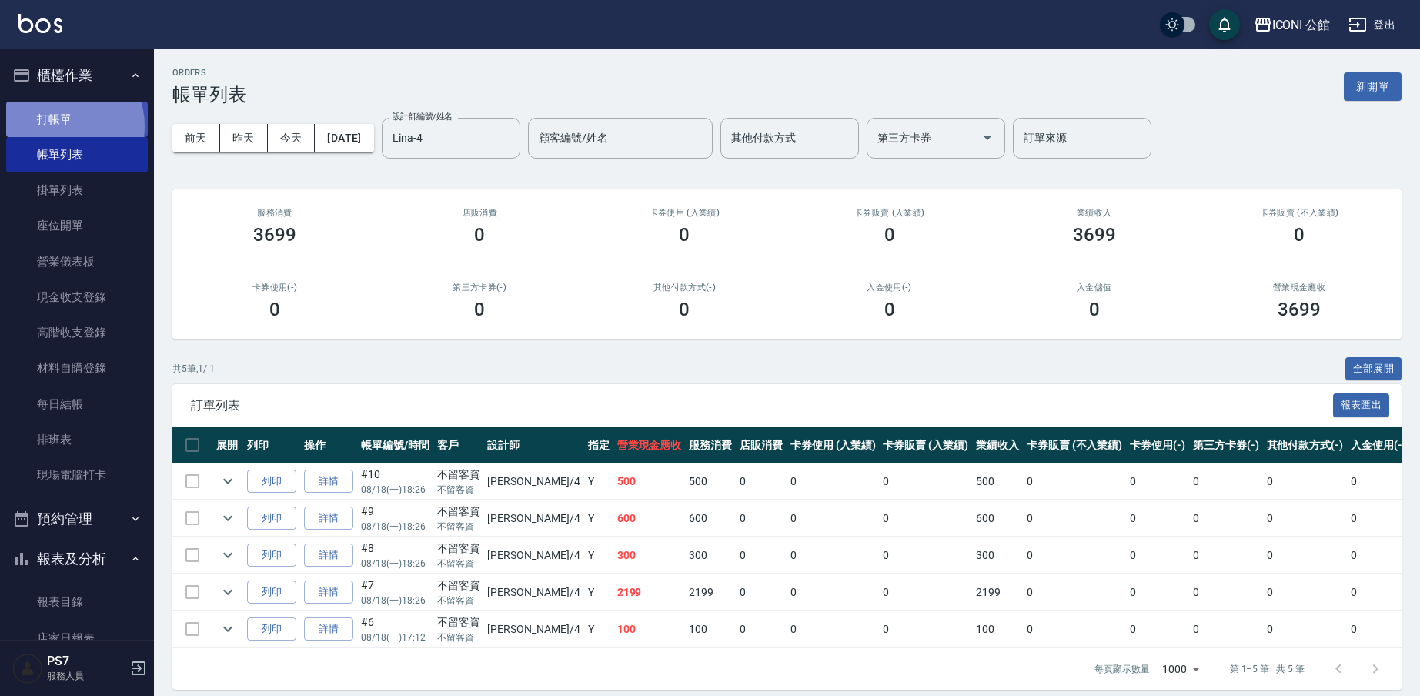
click at [64, 125] on link "打帳單" at bounding box center [77, 119] width 142 height 35
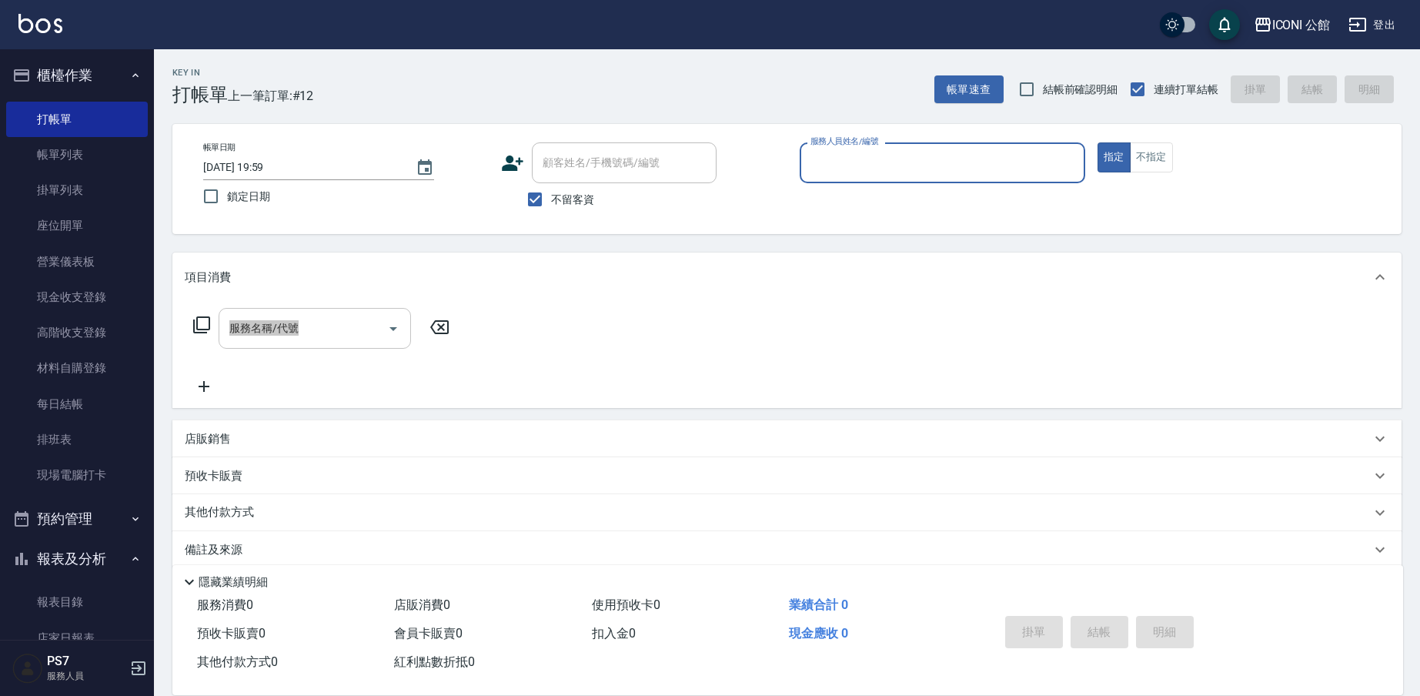
click at [197, 307] on div "服務名稱/代號 服務名稱/代號" at bounding box center [786, 355] width 1229 height 106
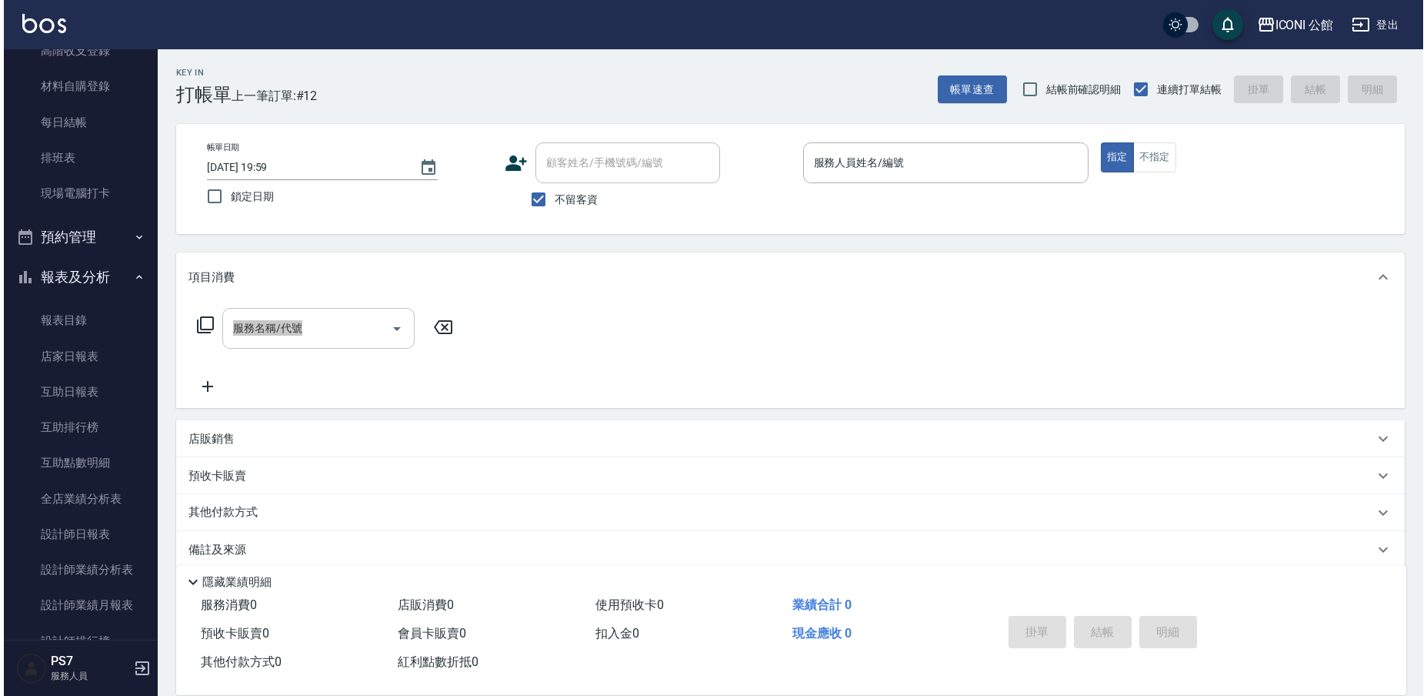
scroll to position [306, 0]
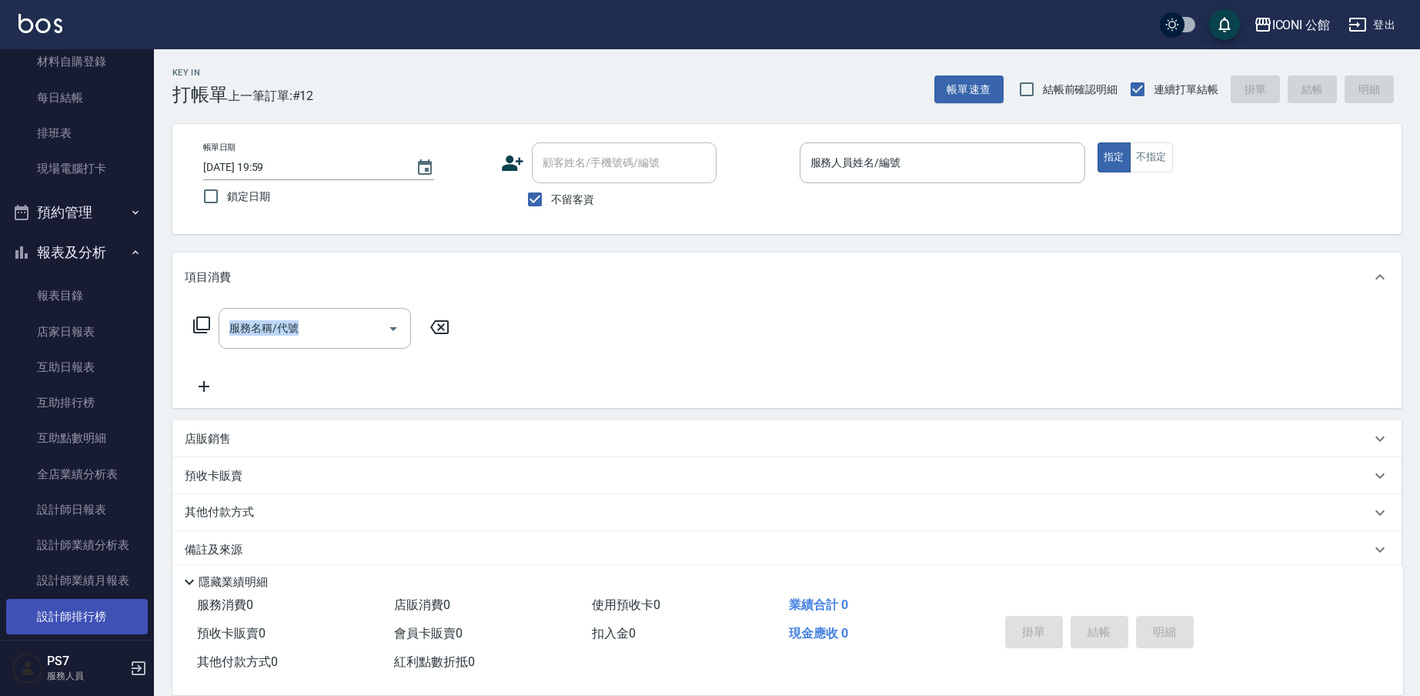
click at [68, 612] on link "設計師排行榜" at bounding box center [77, 616] width 142 height 35
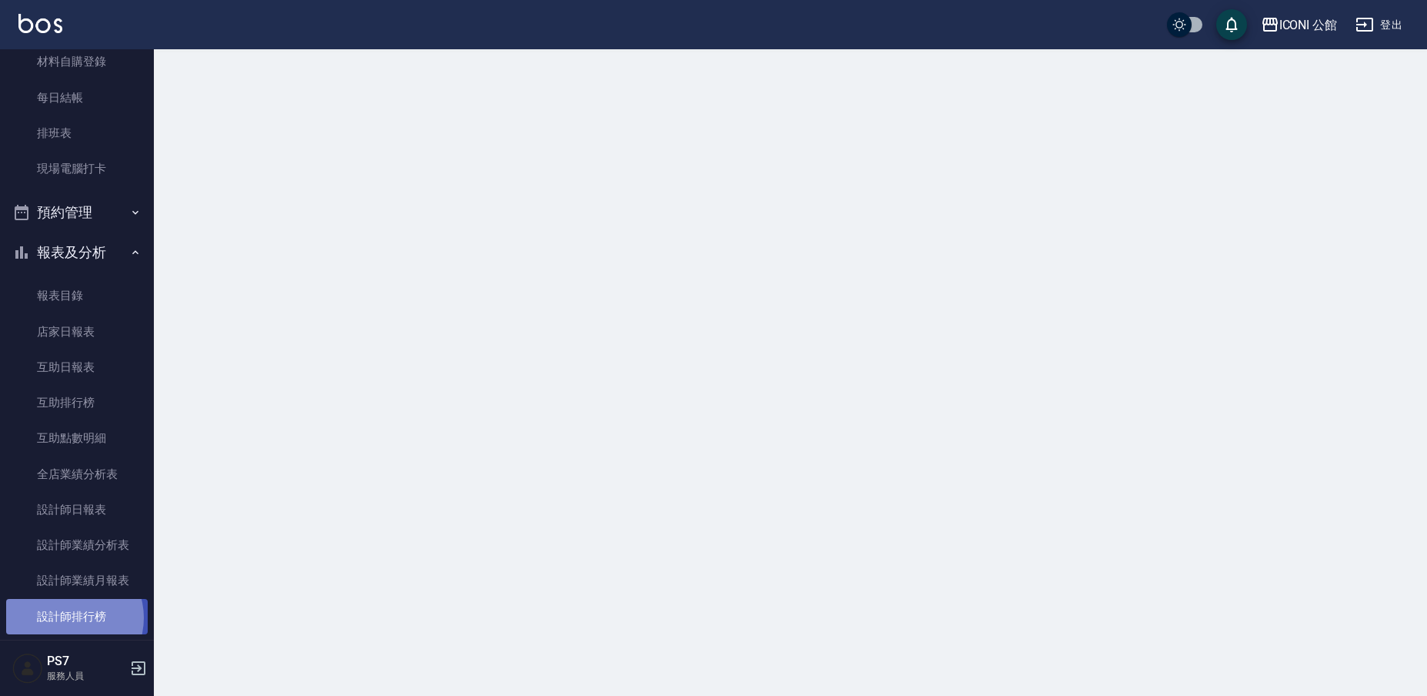
click at [68, 612] on link "設計師排行榜" at bounding box center [77, 616] width 142 height 35
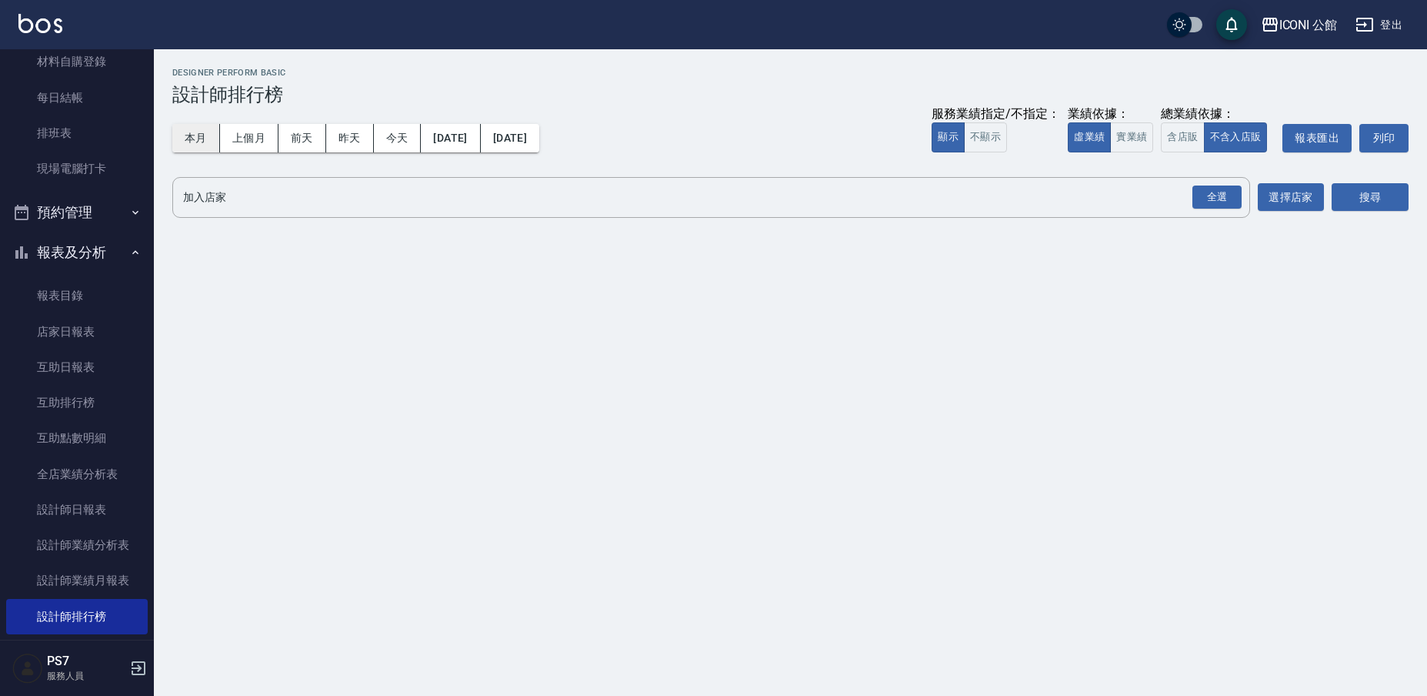
click at [198, 138] on button "本月" at bounding box center [196, 138] width 48 height 28
click at [1207, 192] on div "全選" at bounding box center [1217, 197] width 49 height 24
drag, startPoint x: 1201, startPoint y: 158, endPoint x: 1177, endPoint y: 137, distance: 31.6
click at [1201, 158] on div "本月 上個月 前天 昨天 今天 [DATE] [DATE] 服務業績指定/不指定： 顯示 不顯示 業績依據： 虛業績 實業績 總業績依據： 含店販 不含入店販…" at bounding box center [790, 137] width 1237 height 65
click at [1177, 137] on button "含店販" at bounding box center [1182, 137] width 43 height 30
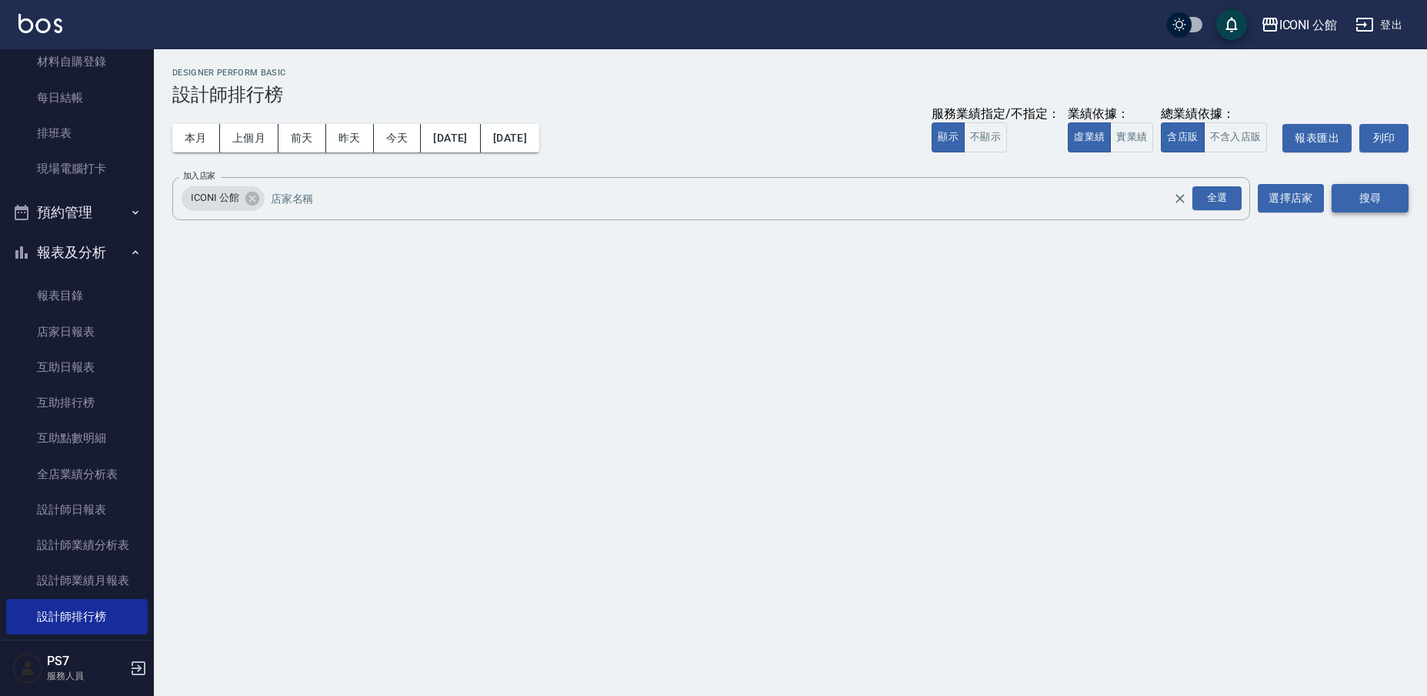
click at [1356, 204] on button "搜尋" at bounding box center [1370, 198] width 77 height 28
